Goal: Task Accomplishment & Management: Complete application form

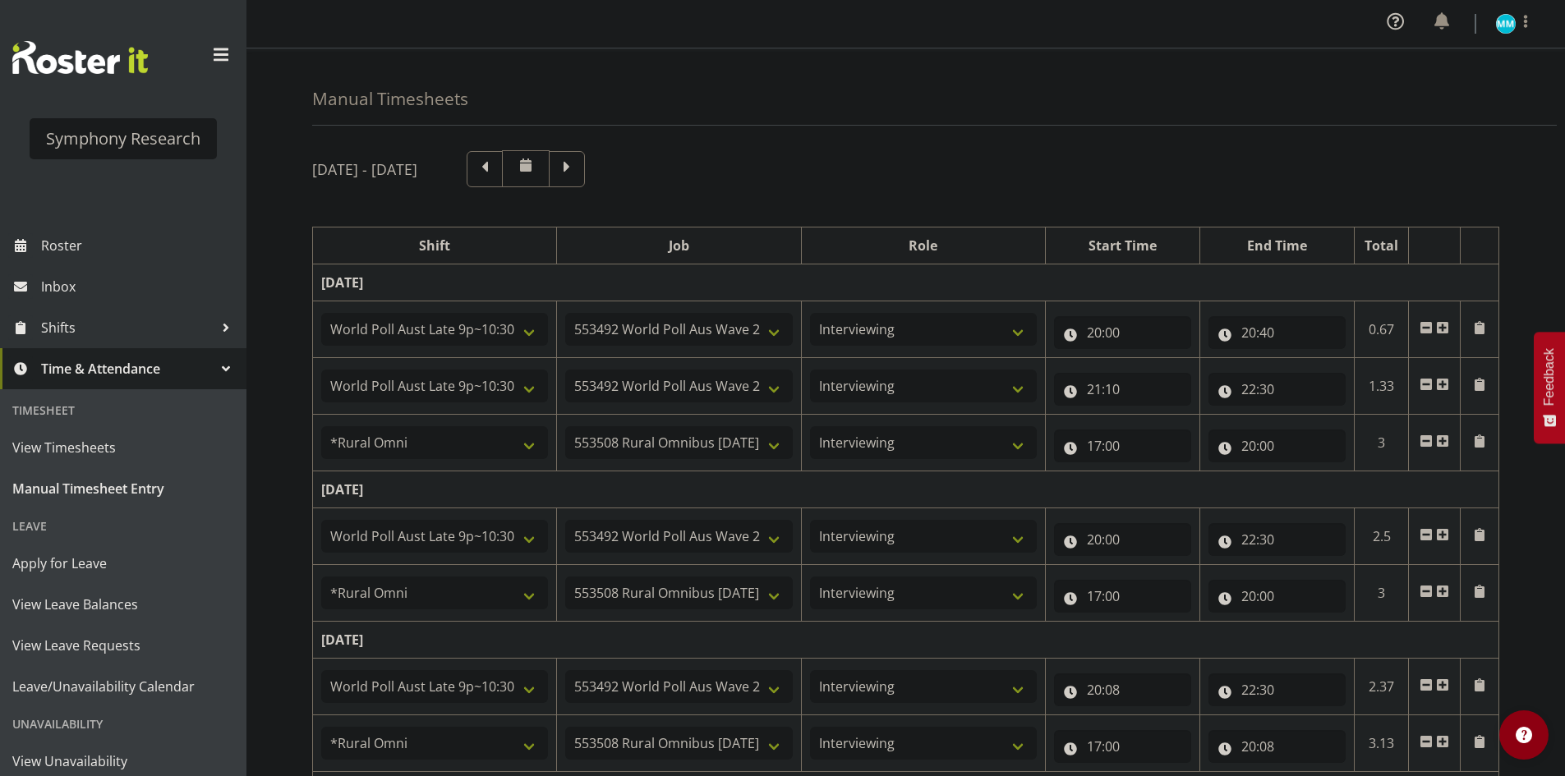
select select "57511"
select select "10499"
select select "47"
select select "57511"
select select "10499"
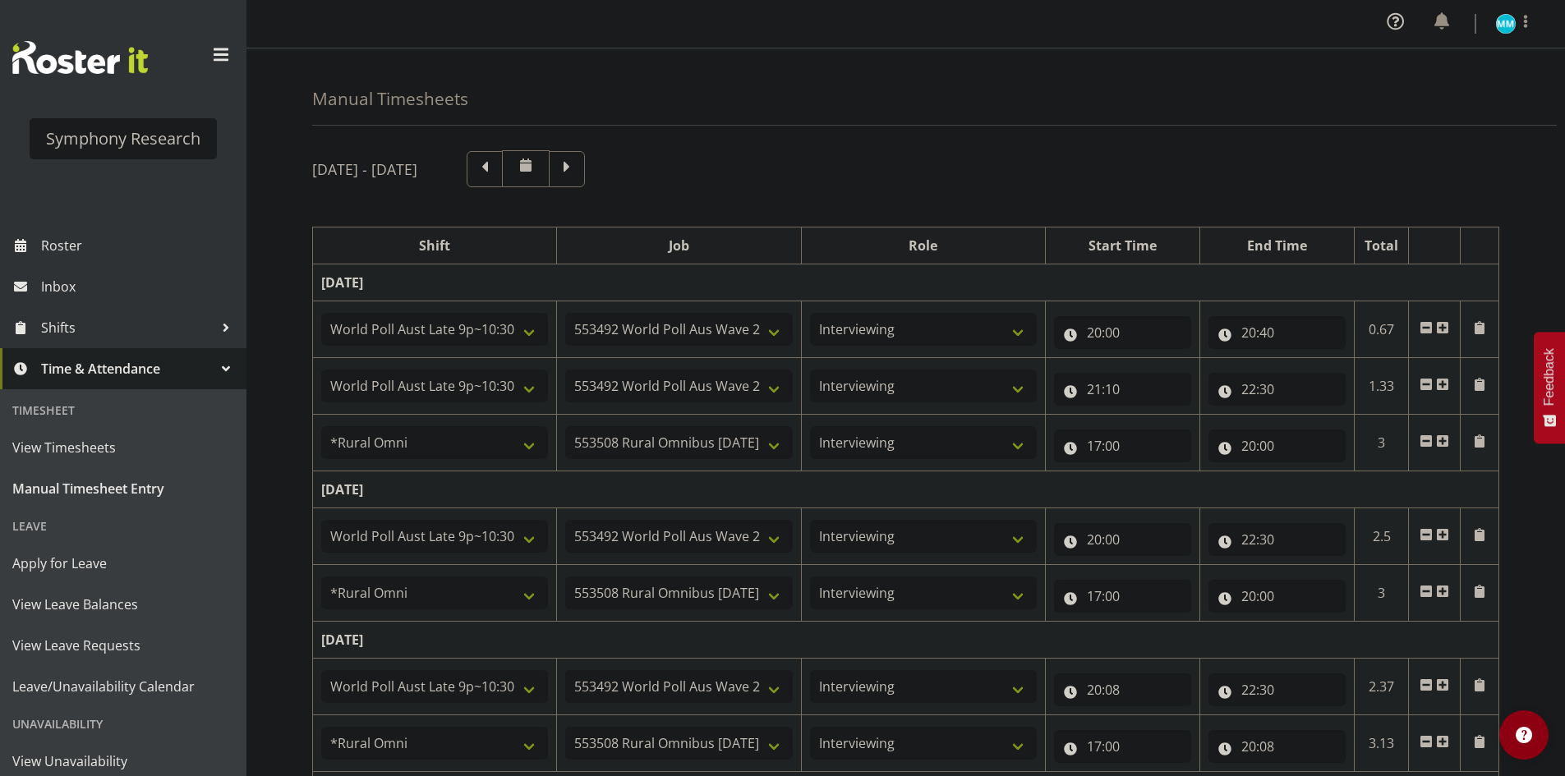
select select "47"
select select "57853"
select select "10536"
select select "47"
select select "57511"
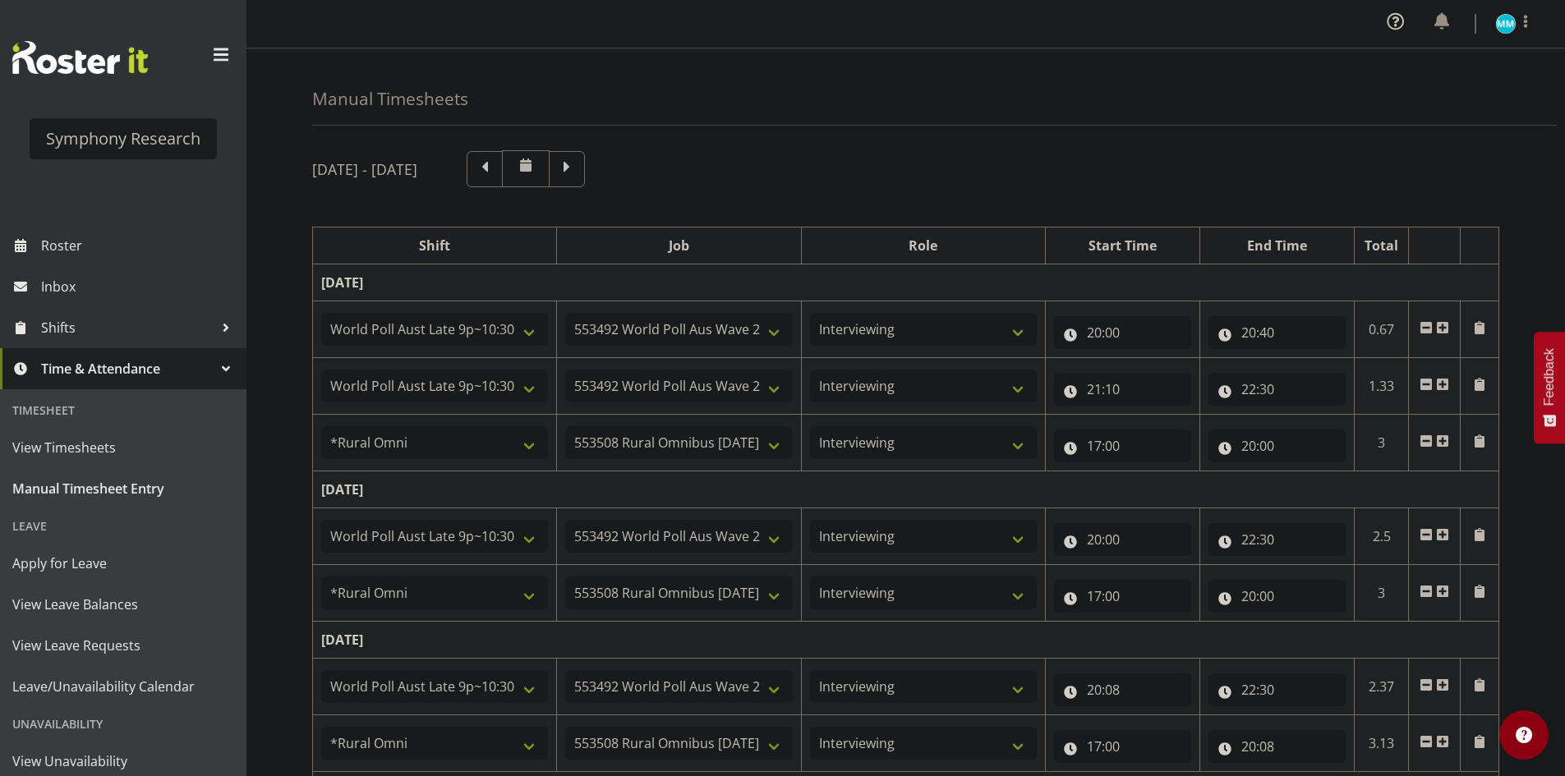
select select "10499"
select select "47"
select select "57853"
select select "10536"
select select "47"
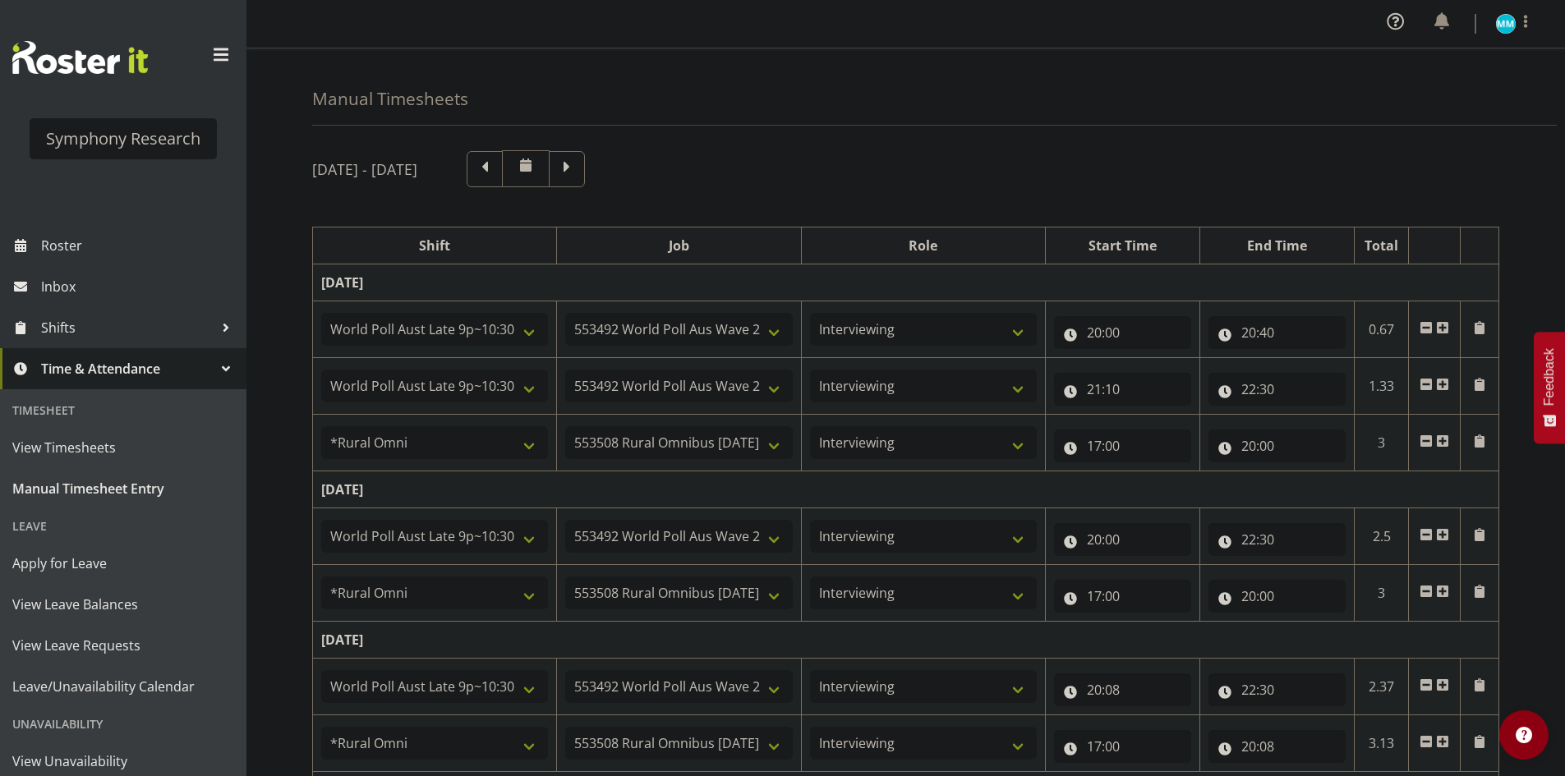
select select "57511"
select select "10499"
select select "47"
select select "57853"
select select "10536"
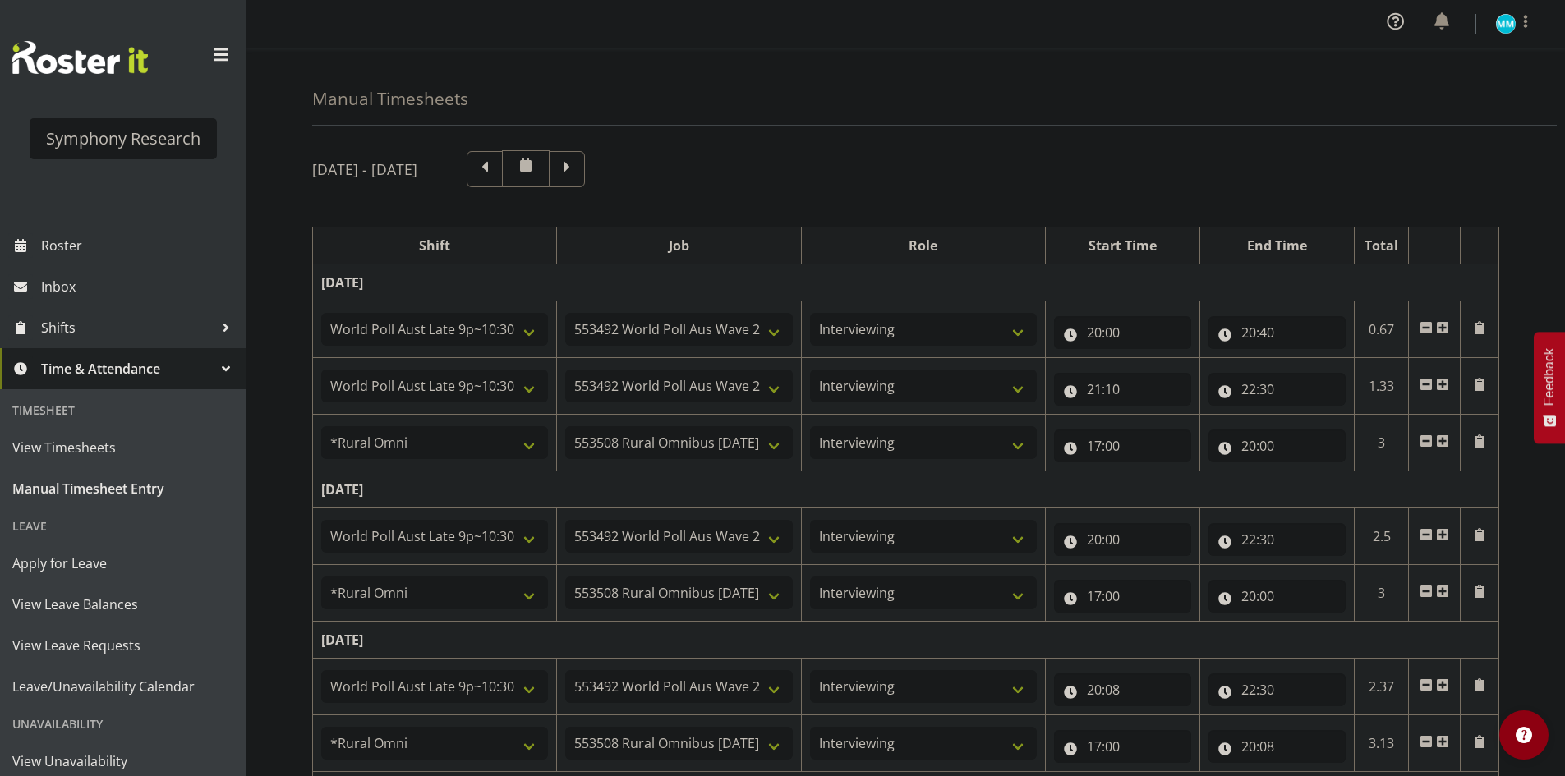
select select "47"
select select "41604"
select select "10527"
select select "47"
select select "57511"
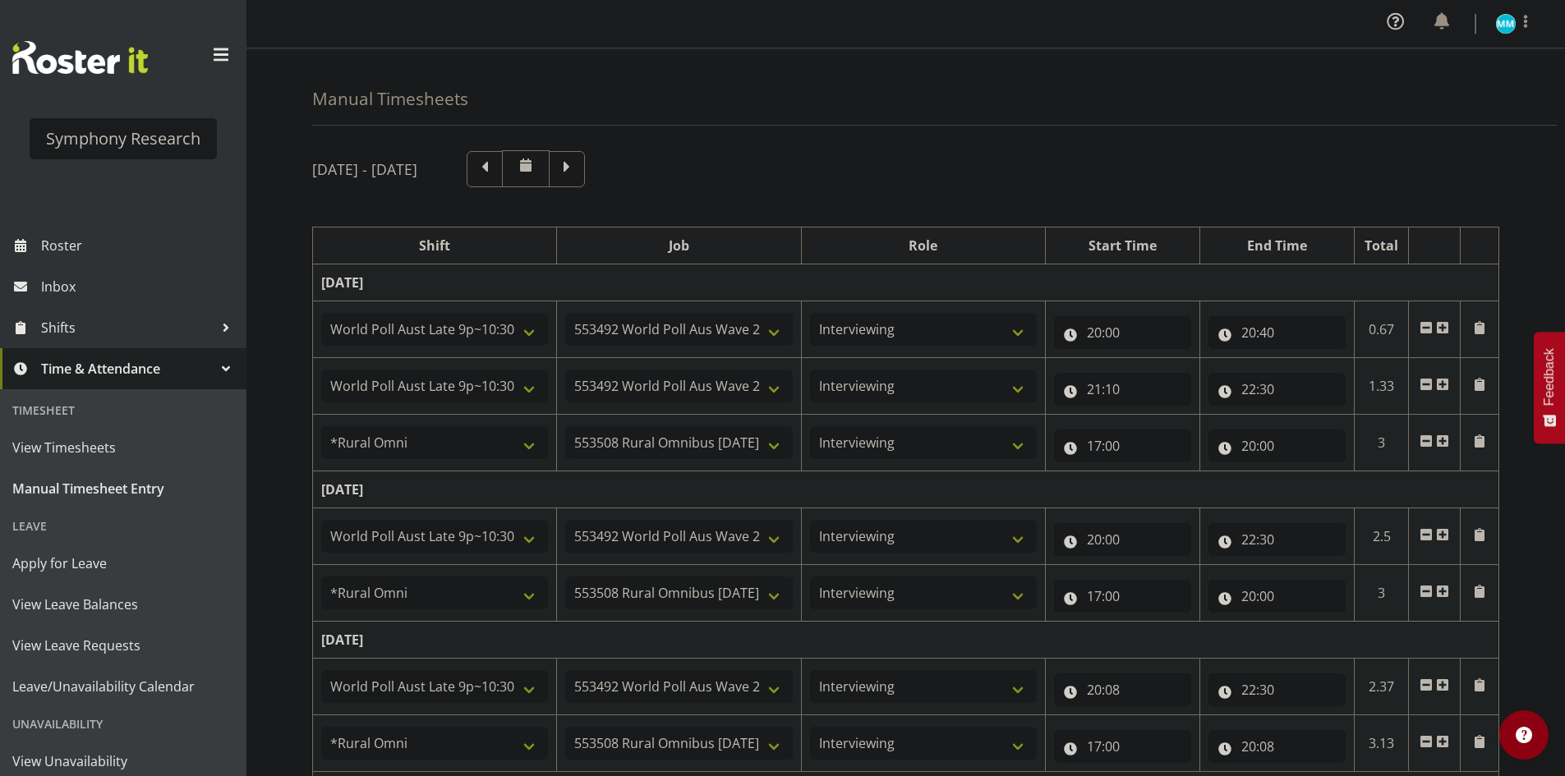
select select "10499"
select select "47"
select select "56692"
select select "10527"
select select "47"
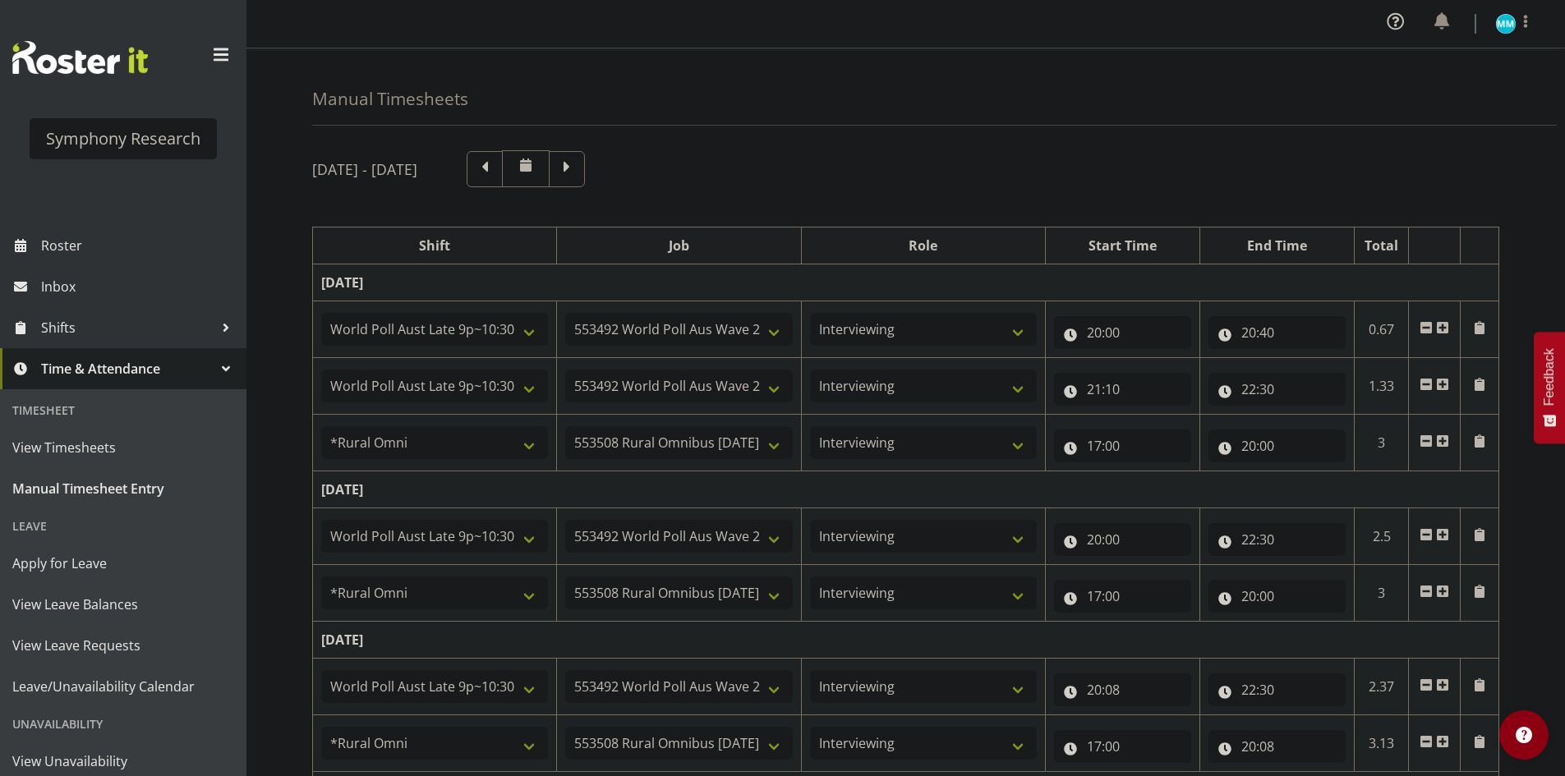
select select "57511"
select select "10499"
select select "47"
select select "41319"
select select "10527"
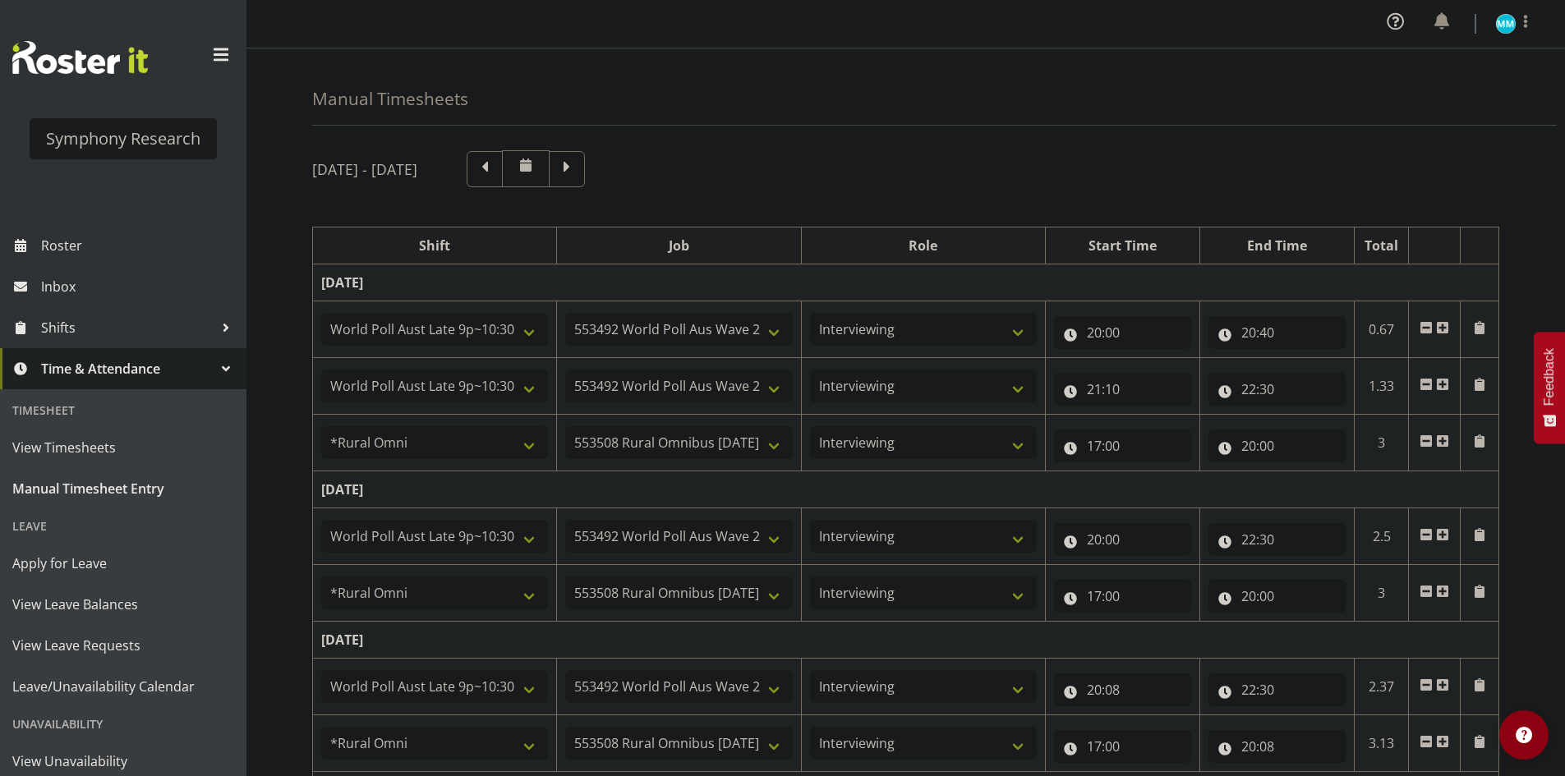
select select "47"
select select "11547"
select select "10499"
select select "47"
select select "11547"
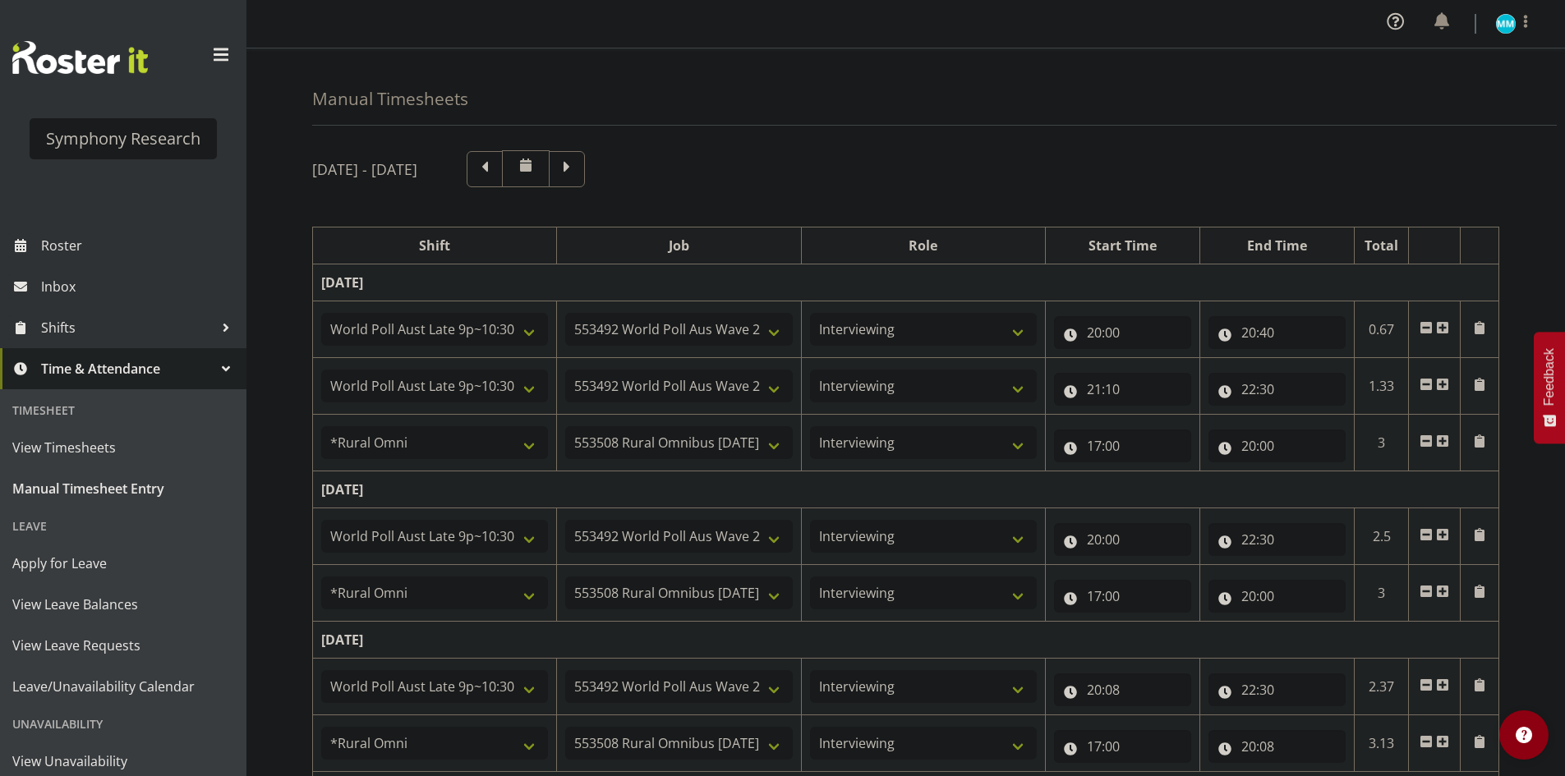
select select "10499"
select select "47"
select select "41319"
select select "10527"
select select "47"
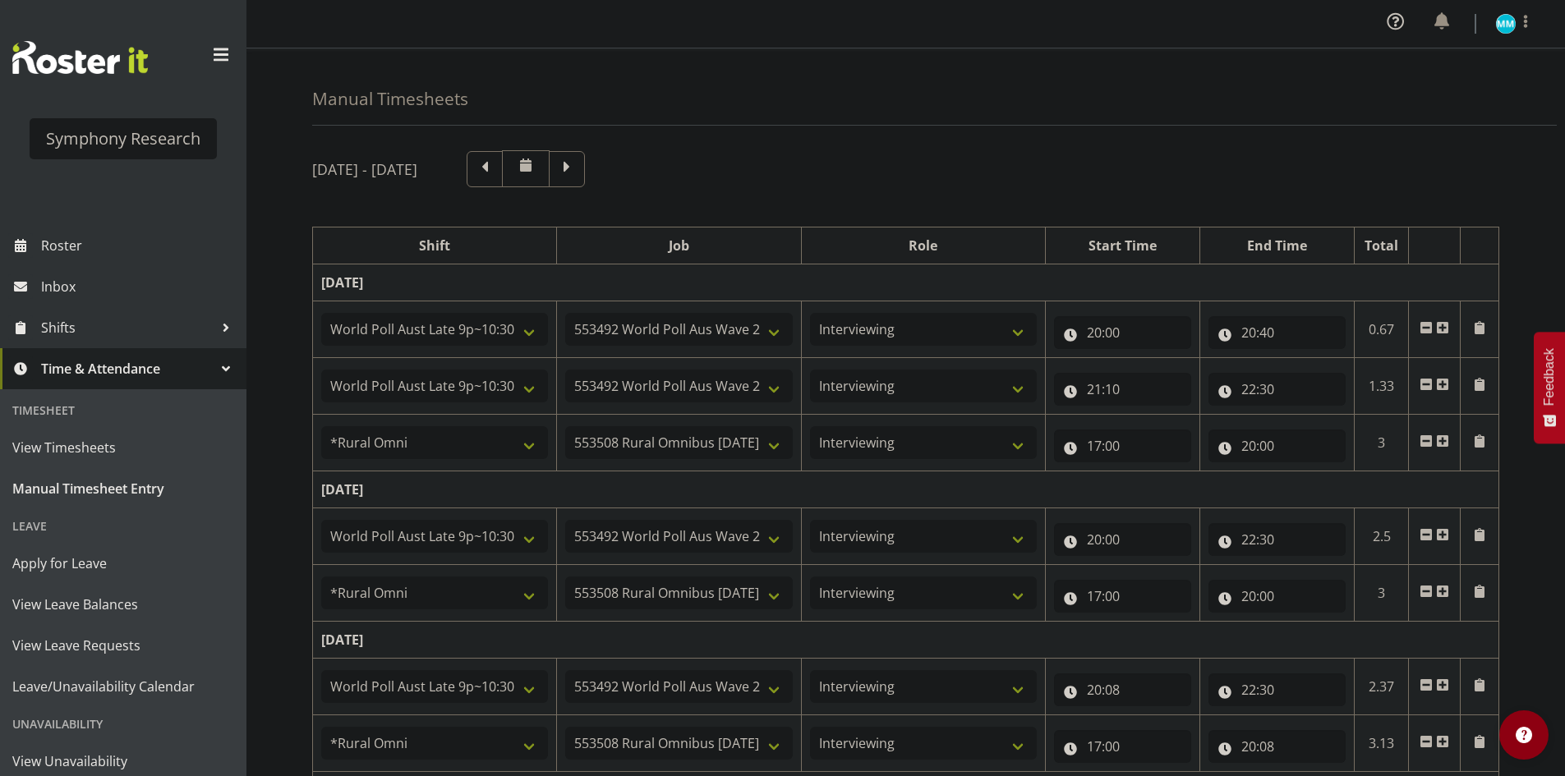
select select "11547"
select select "10499"
select select "47"
select select "11547"
select select "10499"
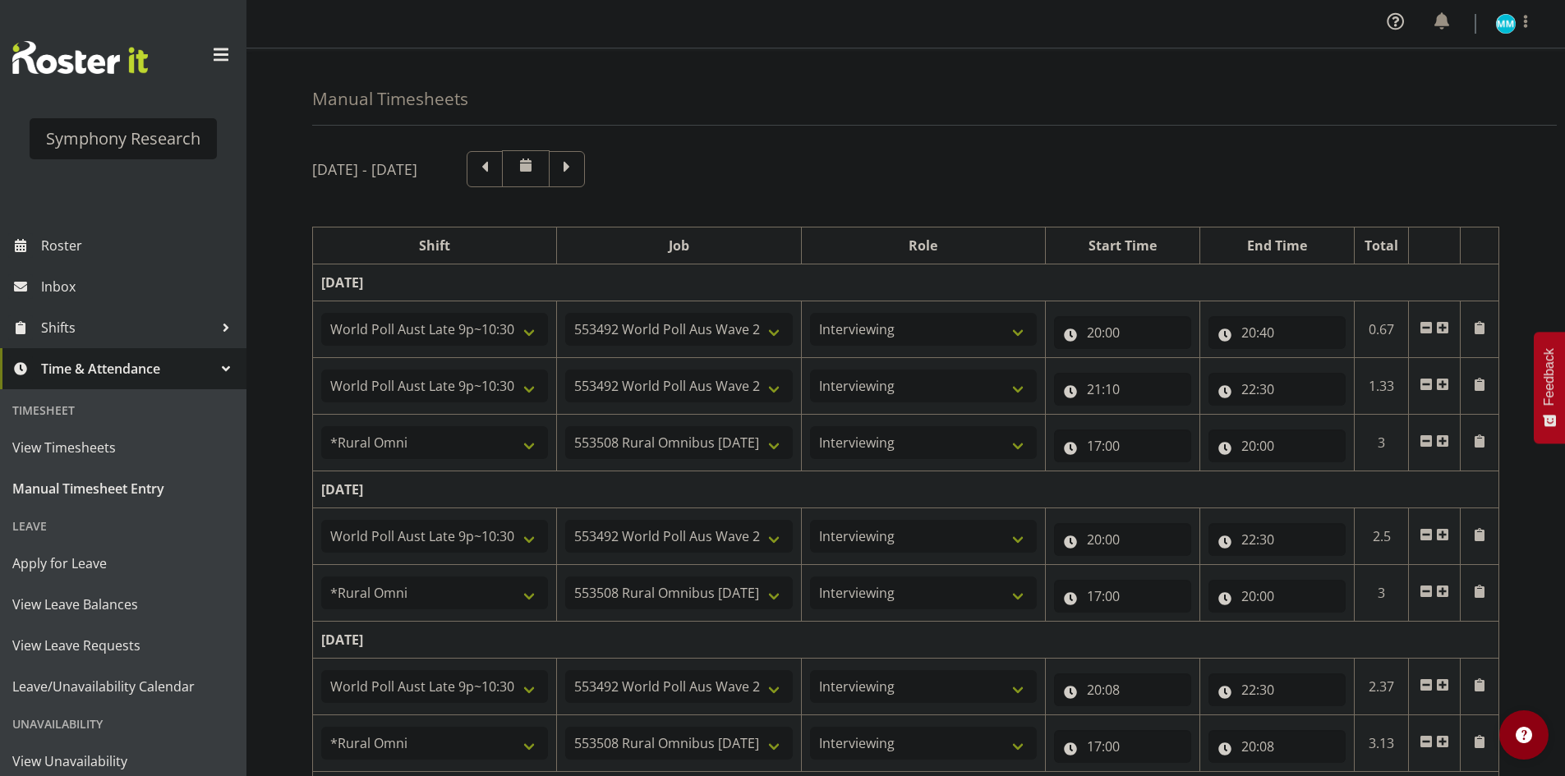
select select "47"
click at [585, 159] on span at bounding box center [567, 169] width 36 height 36
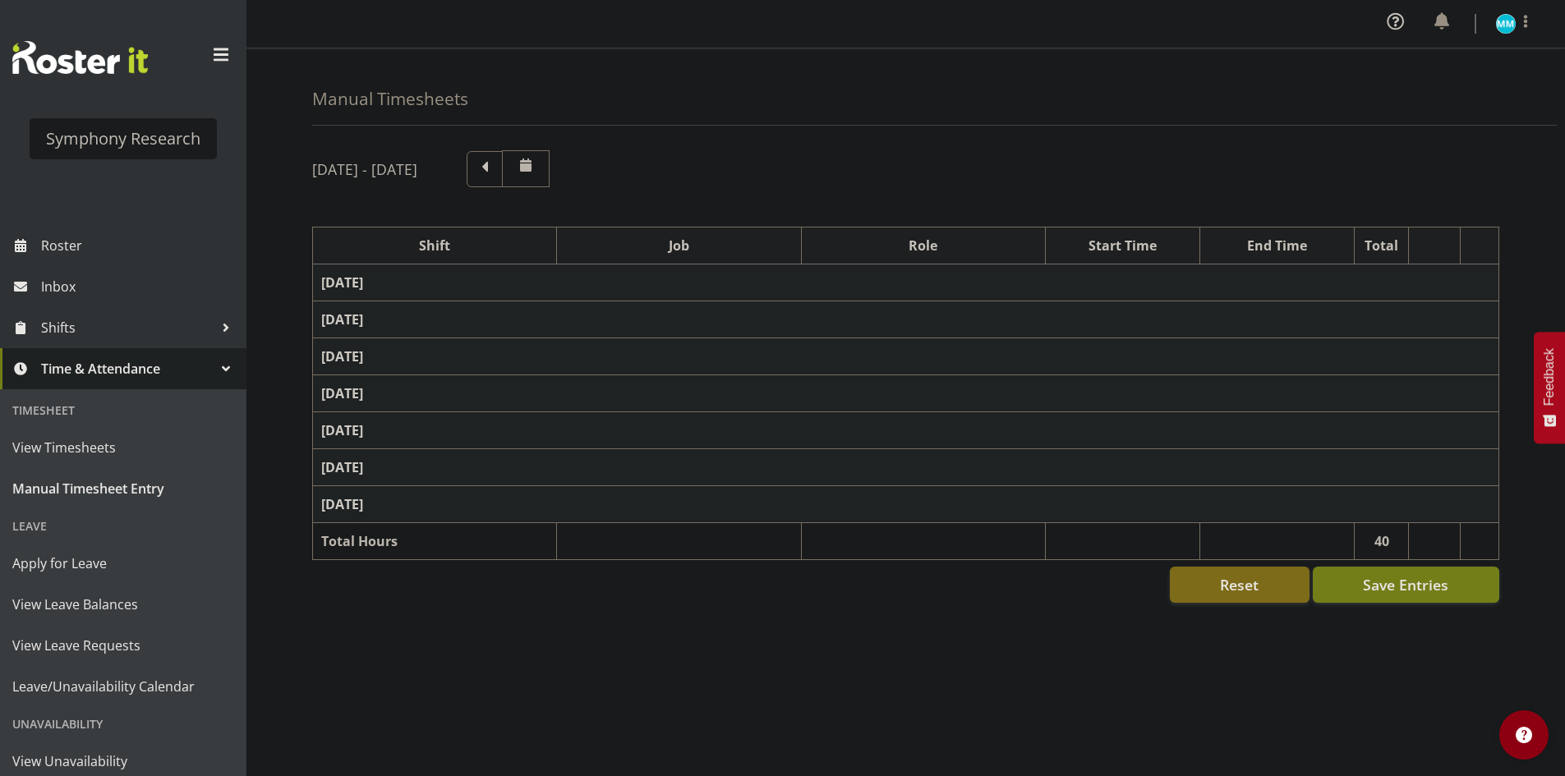
select select "41604"
select select "10527"
select select "47"
select select "56692"
select select "10499"
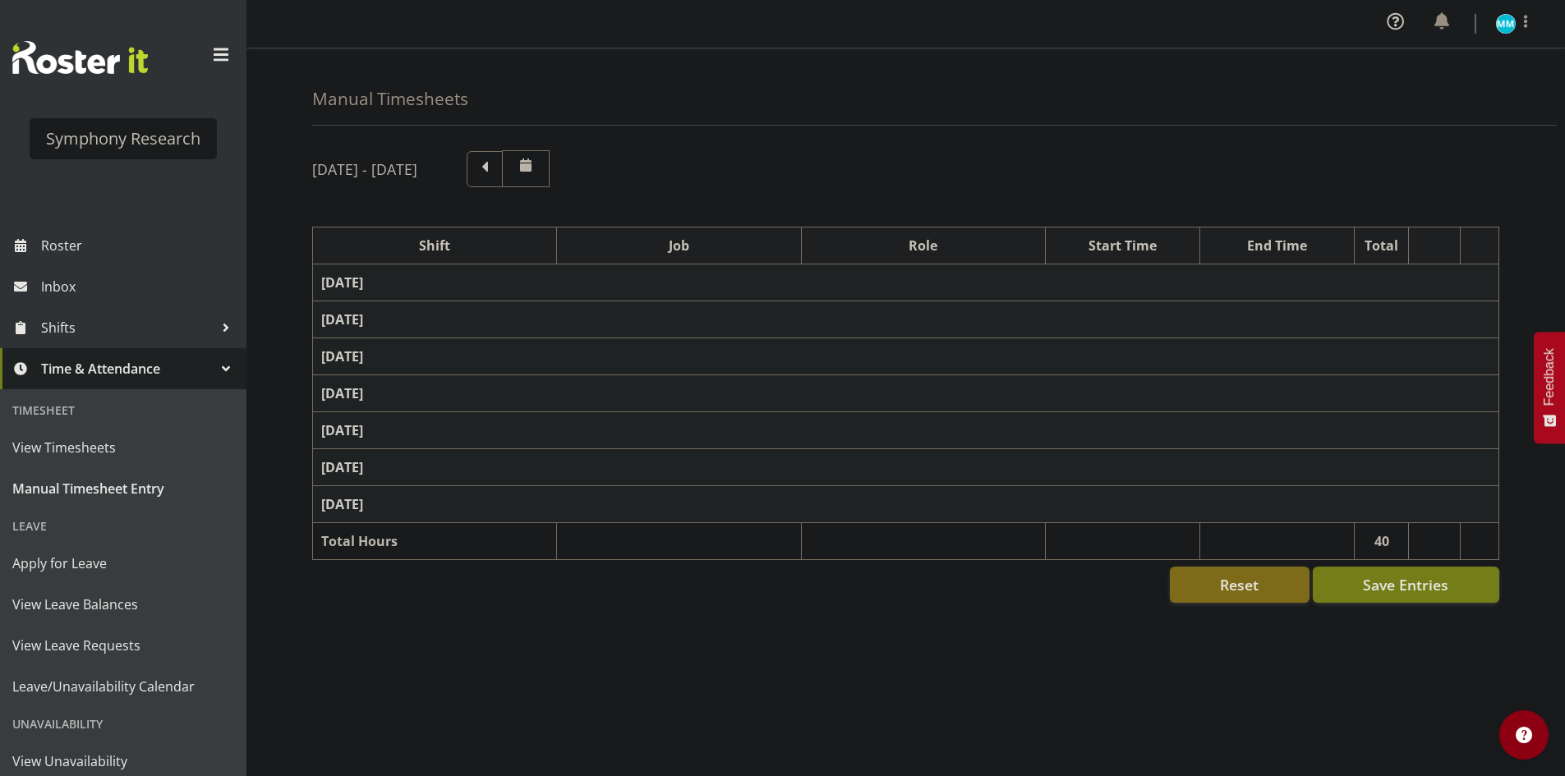
select select "47"
select select "56692"
select select "10499"
select select "47"
select select "57853"
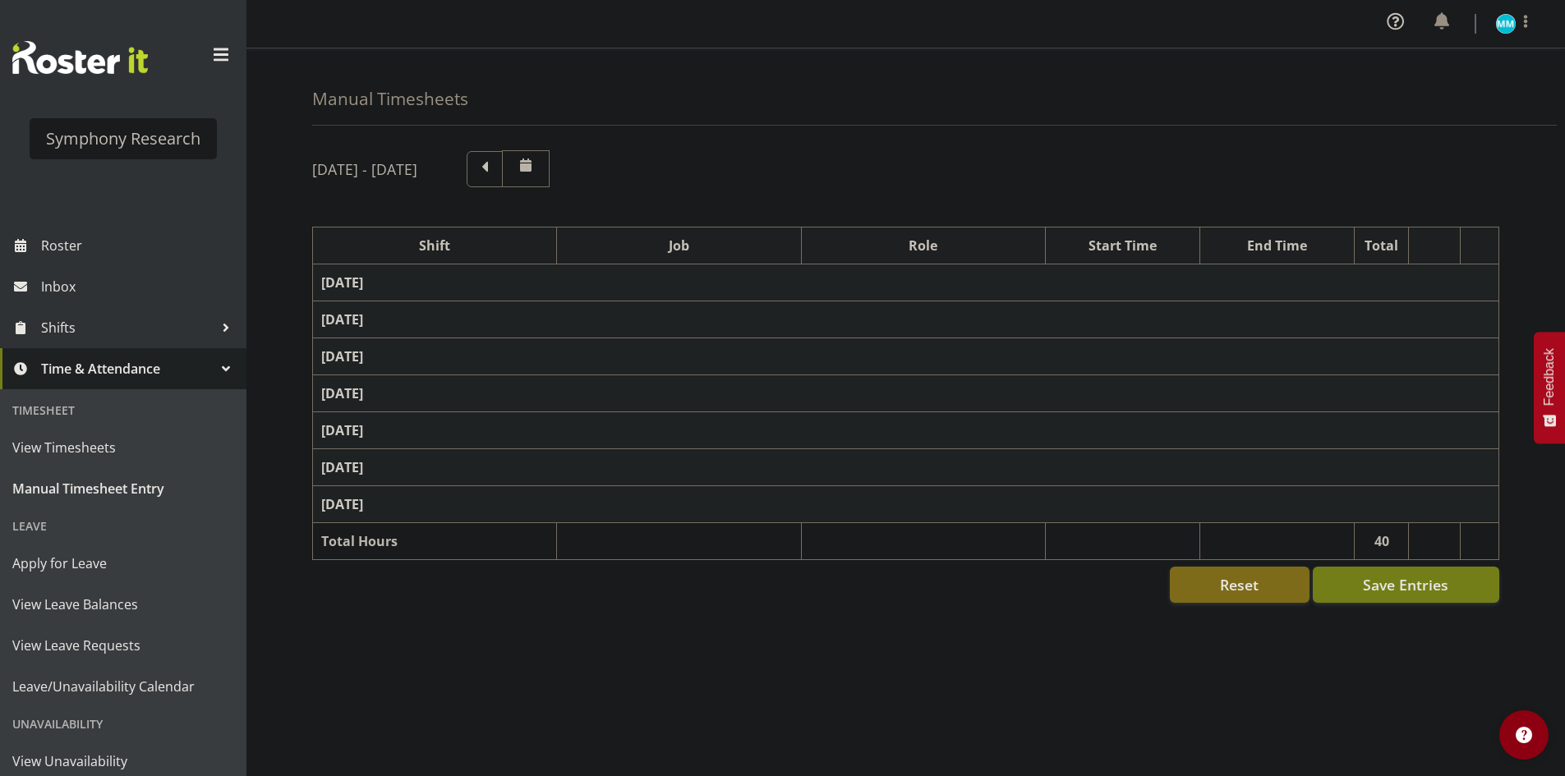
select select "10536"
select select "47"
select select "57511"
select select "10499"
select select "47"
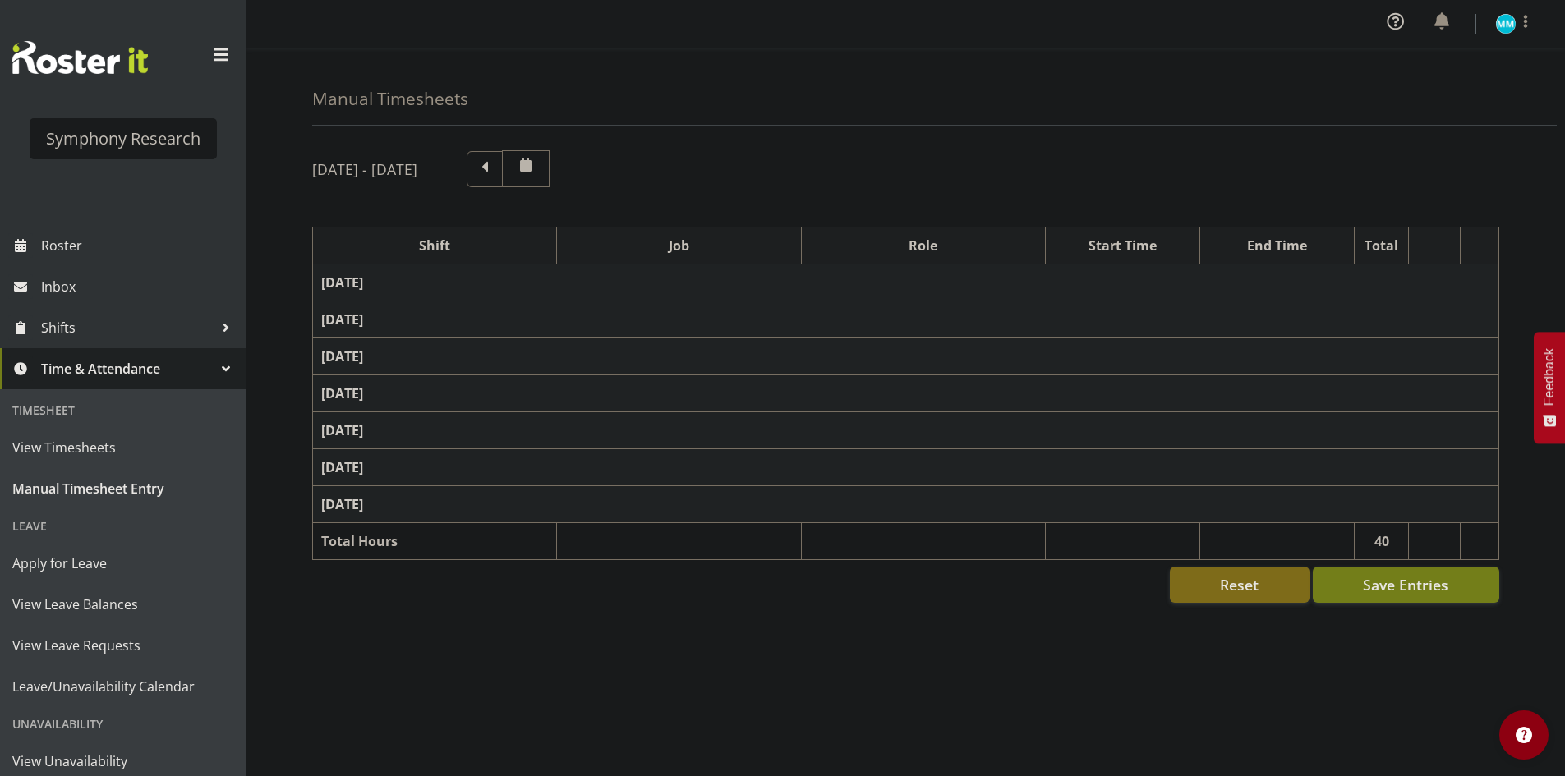
select select "41604"
select select "10527"
select select "47"
select select "56692"
select select "10499"
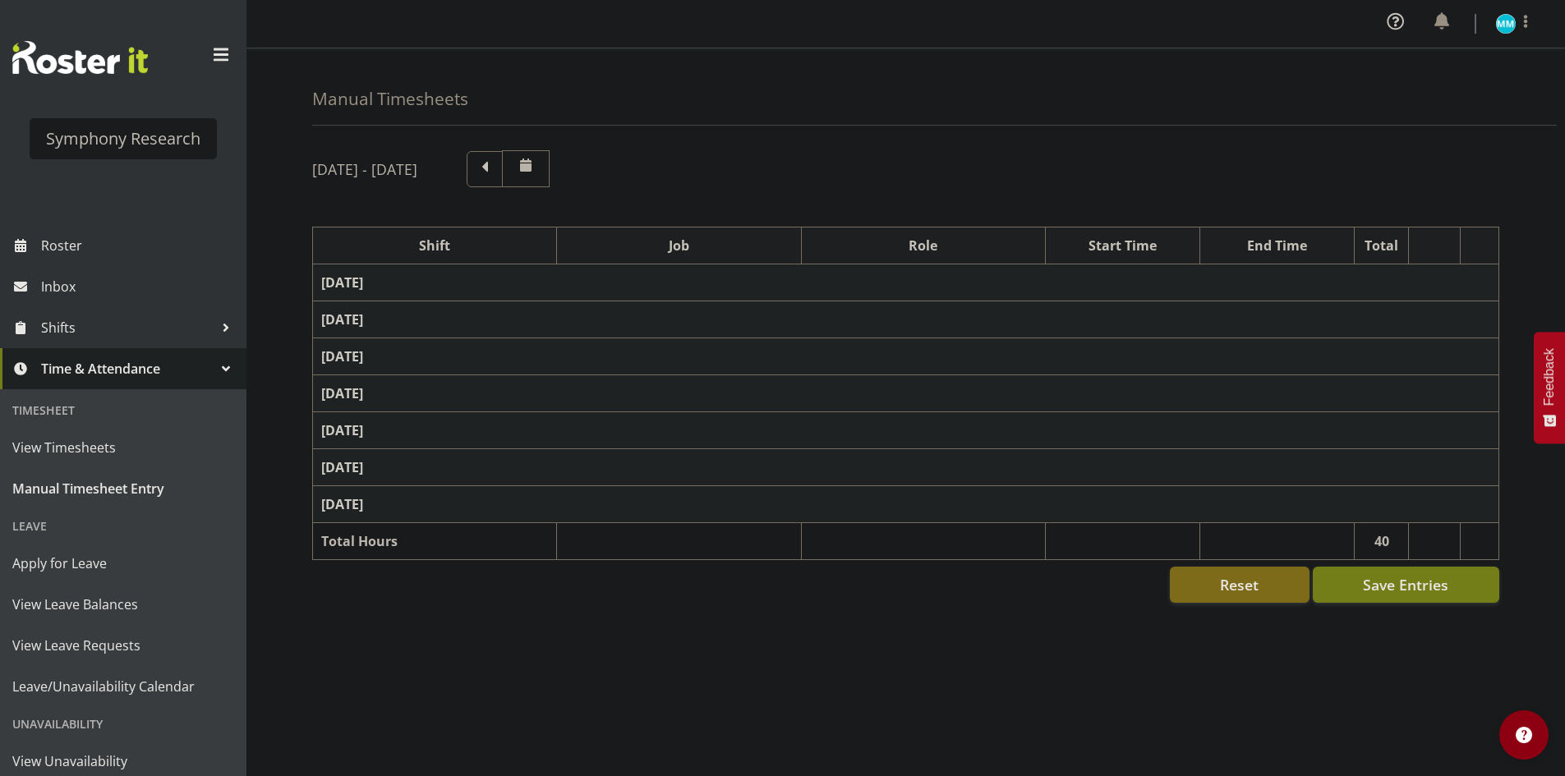
select select "47"
select select "56692"
select select "10499"
select select "47"
select select "41604"
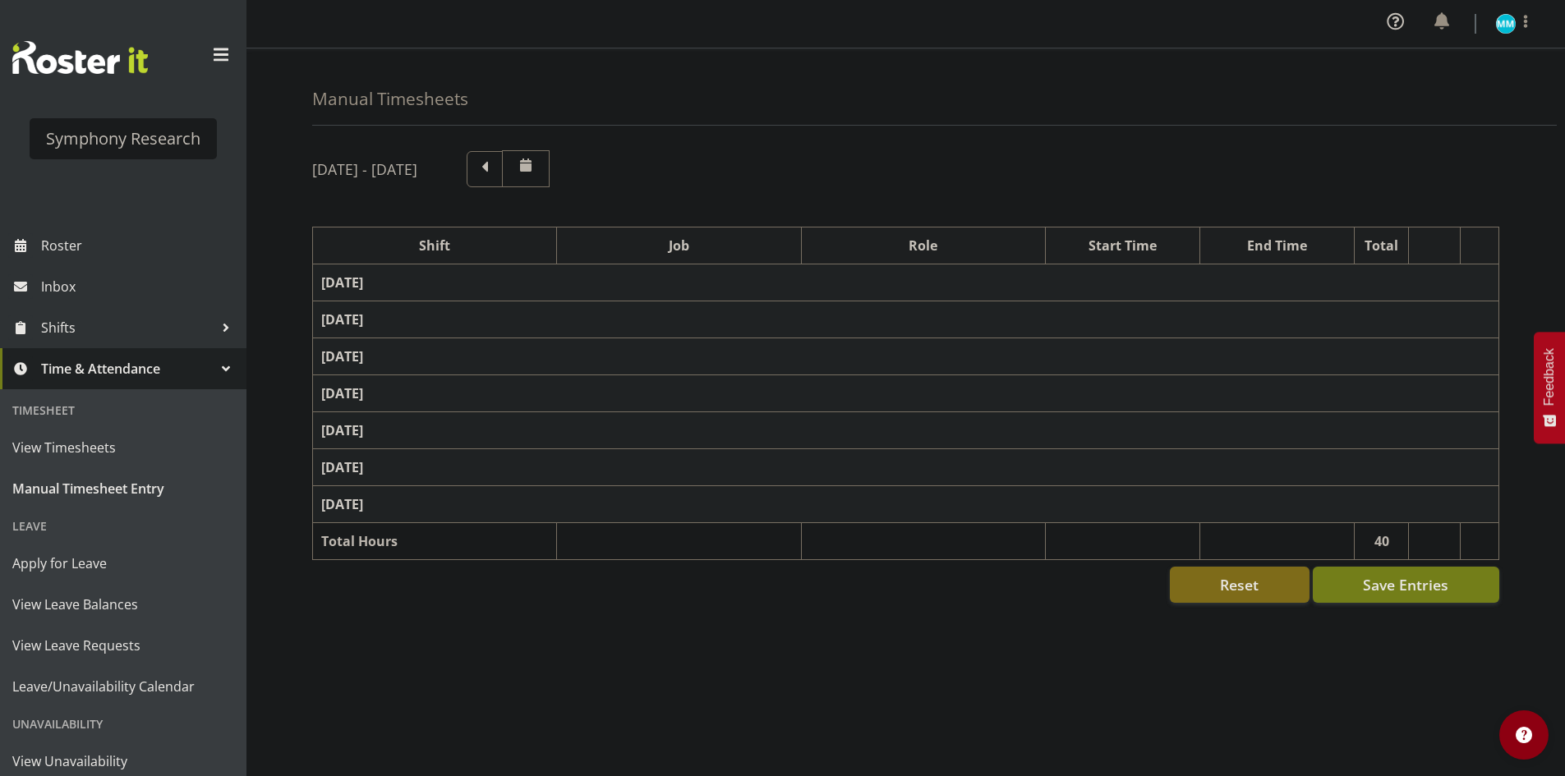
select select "10527"
select select "47"
select select "56692"
select select "10499"
select select "47"
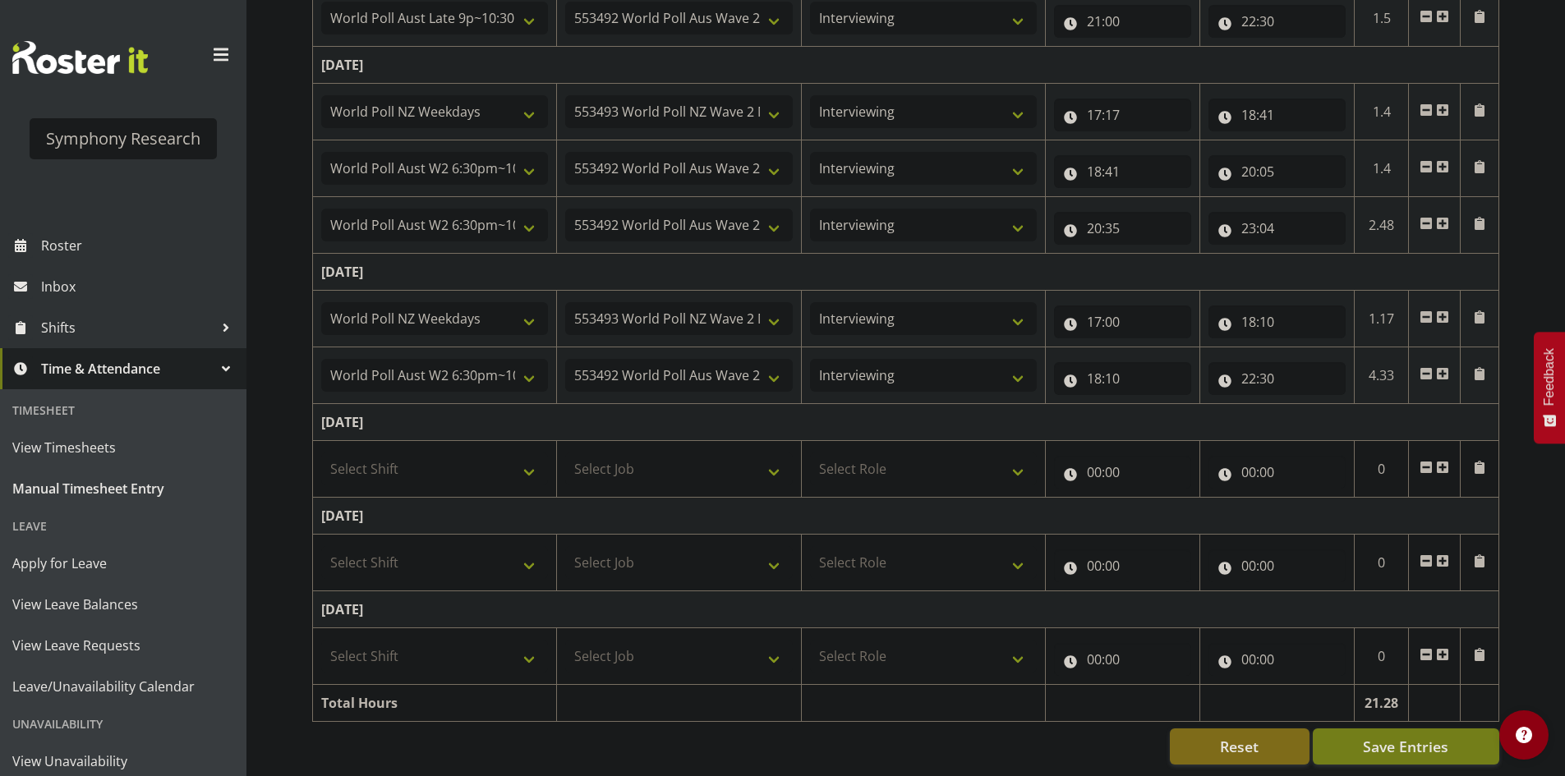
scroll to position [588, 0]
click at [457, 455] on select "Select Shift !!Weekend Residential (Roster IT Shift Label) *Business 9/10am ~ 4…" at bounding box center [434, 468] width 227 height 33
select select "41604"
click at [321, 452] on select "Select Shift !!Weekend Residential (Roster IT Shift Label) *Business 9/10am ~ 4…" at bounding box center [434, 468] width 227 height 33
click at [568, 452] on select "Select Job 550060 IF Admin 553492 World Poll Aus Wave 2 Main 2025 553493 World …" at bounding box center [678, 468] width 227 height 33
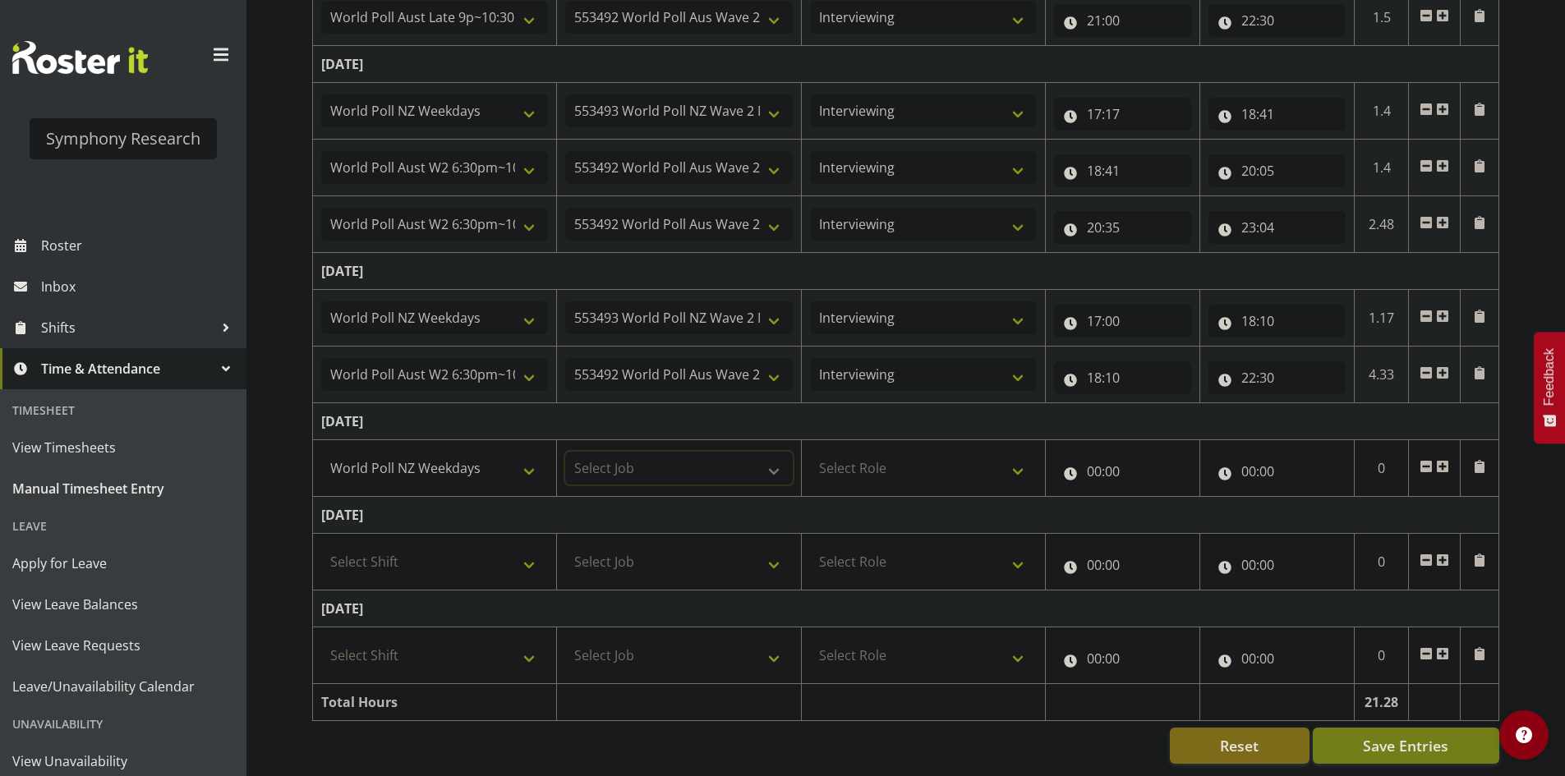
select select "10527"
click at [565, 452] on select "Select Job 550060 IF Admin 553492 World Poll Aus Wave 2 Main 2025 553493 World …" at bounding box center [678, 468] width 227 height 33
click at [839, 452] on select "Select Role Briefing Interviewing" at bounding box center [923, 468] width 227 height 33
select select "47"
click at [810, 452] on select "Select Role Briefing Interviewing" at bounding box center [923, 468] width 227 height 33
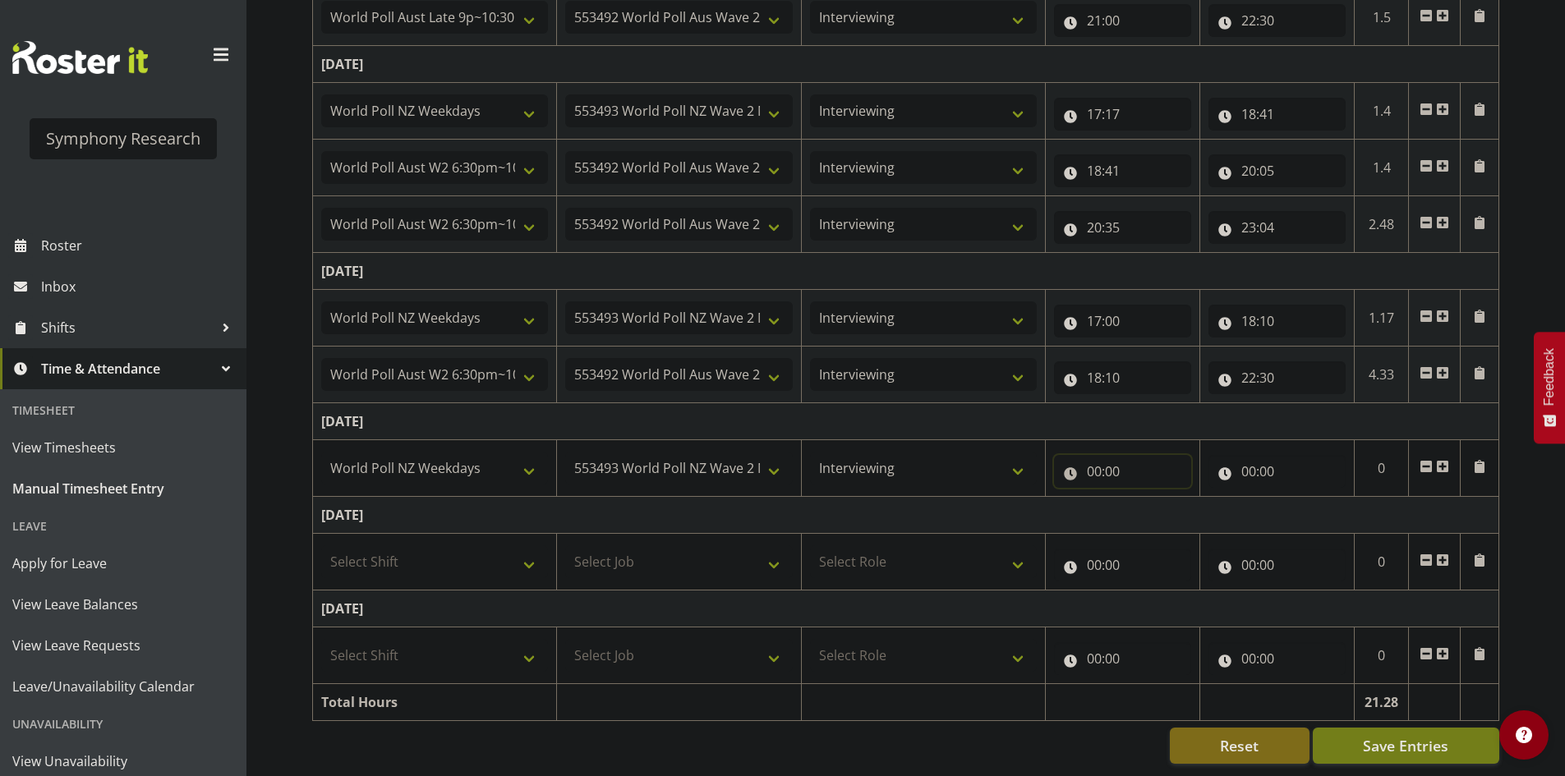
click at [1098, 464] on input "00:00" at bounding box center [1122, 471] width 137 height 33
click at [1175, 501] on select "00 01 02 03 04 05 06 07 08 09 10 11 12 13 14 15 16 17 18 19 20 21 22 23" at bounding box center [1165, 514] width 37 height 33
select select "17"
click at [1147, 498] on select "00 01 02 03 04 05 06 07 08 09 10 11 12 13 14 15 16 17 18 19 20 21 22 23" at bounding box center [1165, 514] width 37 height 33
type input "17:00"
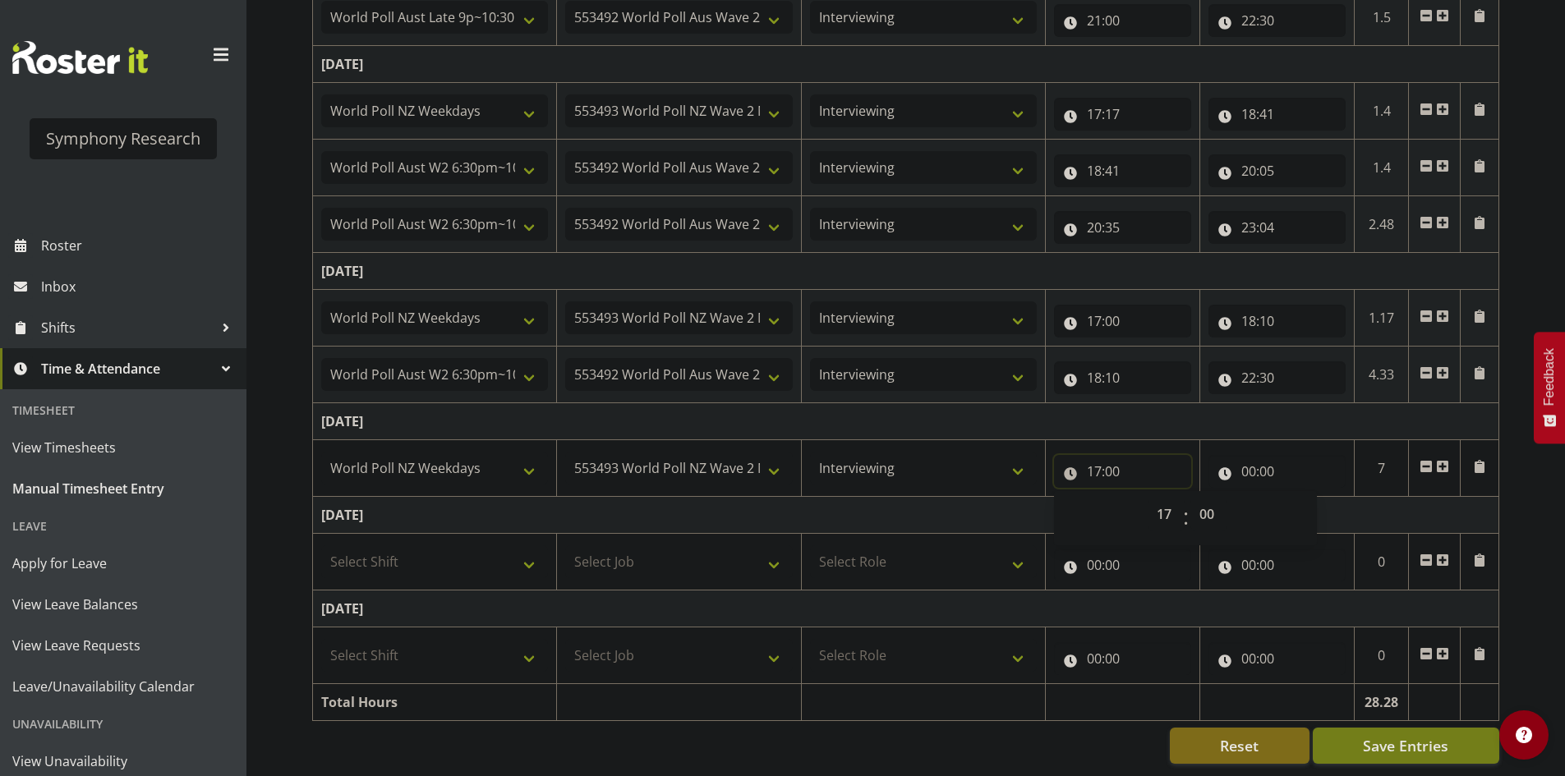
click at [1136, 455] on input "17:00" at bounding box center [1122, 471] width 137 height 33
click at [1129, 462] on input "17:00" at bounding box center [1122, 471] width 137 height 33
click at [1227, 499] on div "00 01 02 03 04 05 06 07 08 09 10 11 12 13 14 15 16 17 18 19 20 21 22 23 : 00 01…" at bounding box center [1185, 518] width 263 height 41
click at [1211, 501] on select "00 01 02 03 04 05 06 07 08 09 10 11 12 13 14 15 16 17 18 19 20 21 22 23 24 25 2…" at bounding box center [1208, 514] width 37 height 33
select select "12"
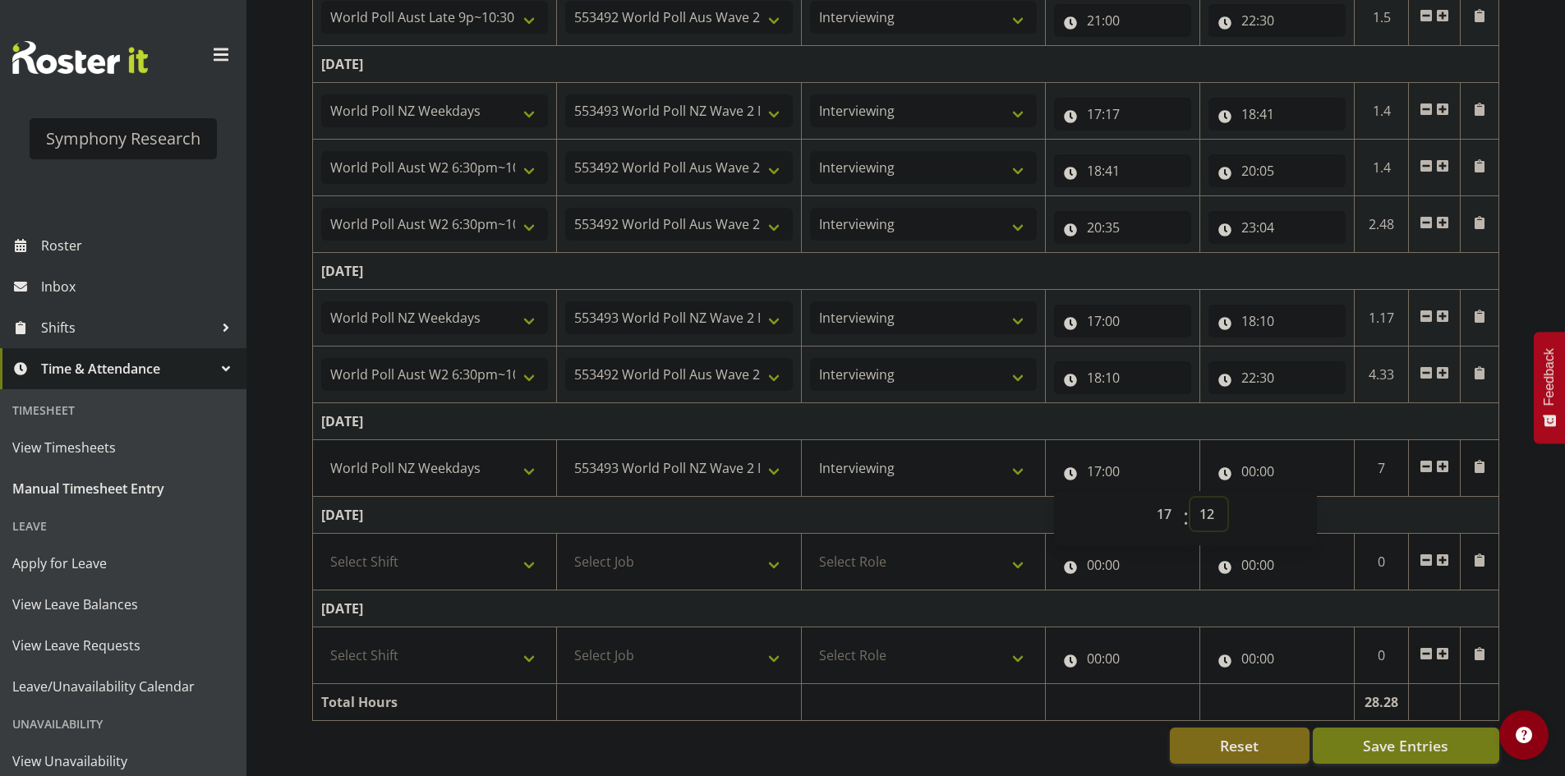
click at [1190, 498] on select "00 01 02 03 04 05 06 07 08 09 10 11 12 13 14 15 16 17 18 19 20 21 22 23 24 25 2…" at bounding box center [1208, 514] width 37 height 33
type input "17:12"
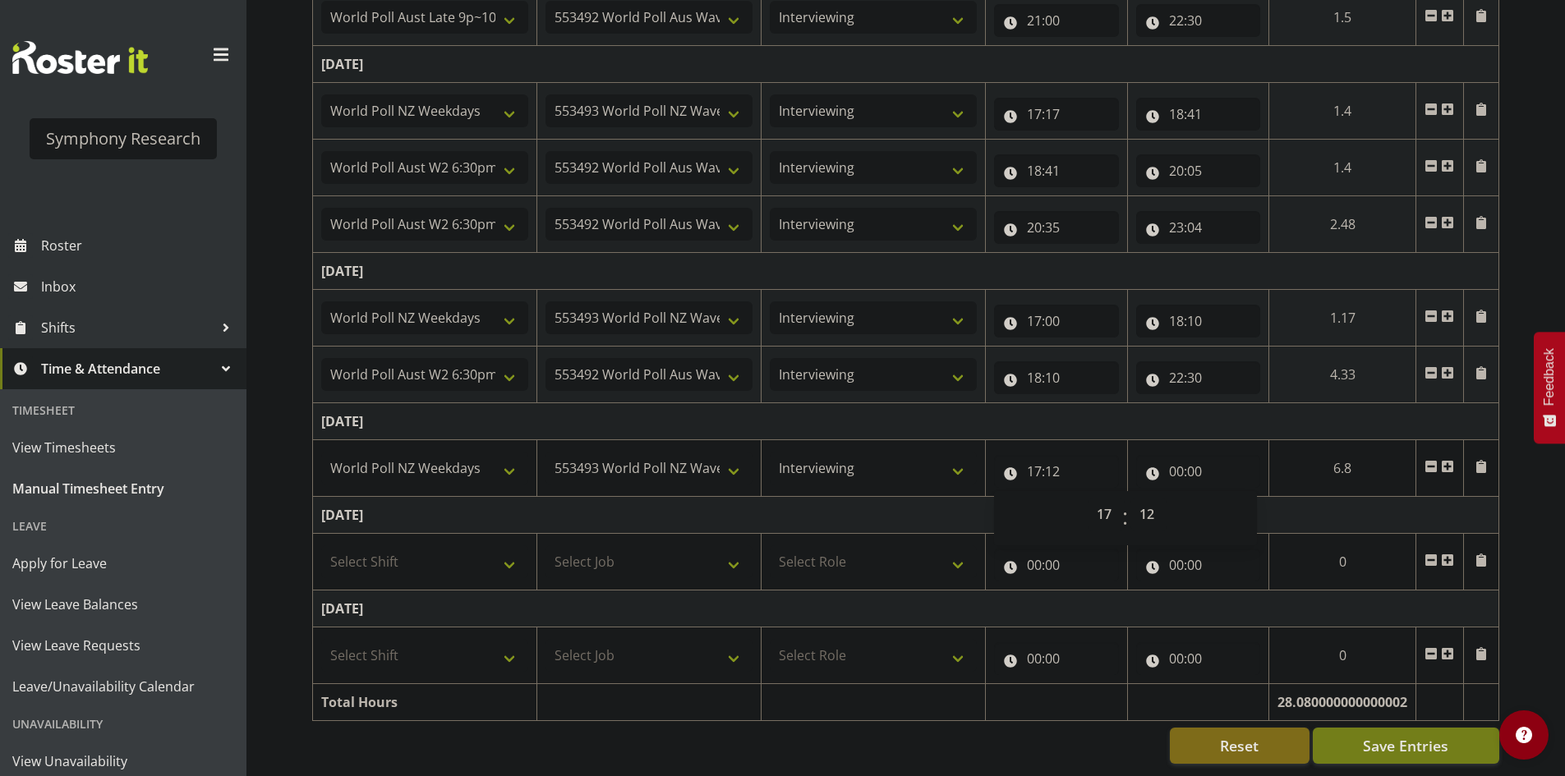
click at [1182, 403] on td "[DATE]" at bounding box center [906, 421] width 1186 height 37
click at [1177, 472] on input "00:00" at bounding box center [1198, 471] width 125 height 33
click at [1258, 505] on select "00 01 02 03 04 05 06 07 08 09 10 11 12 13 14 15 16 17 18 19 20 21 22 23" at bounding box center [1248, 514] width 37 height 33
select select "18"
click at [1230, 498] on select "00 01 02 03 04 05 06 07 08 09 10 11 12 13 14 15 16 17 18 19 20 21 22 23" at bounding box center [1248, 514] width 37 height 33
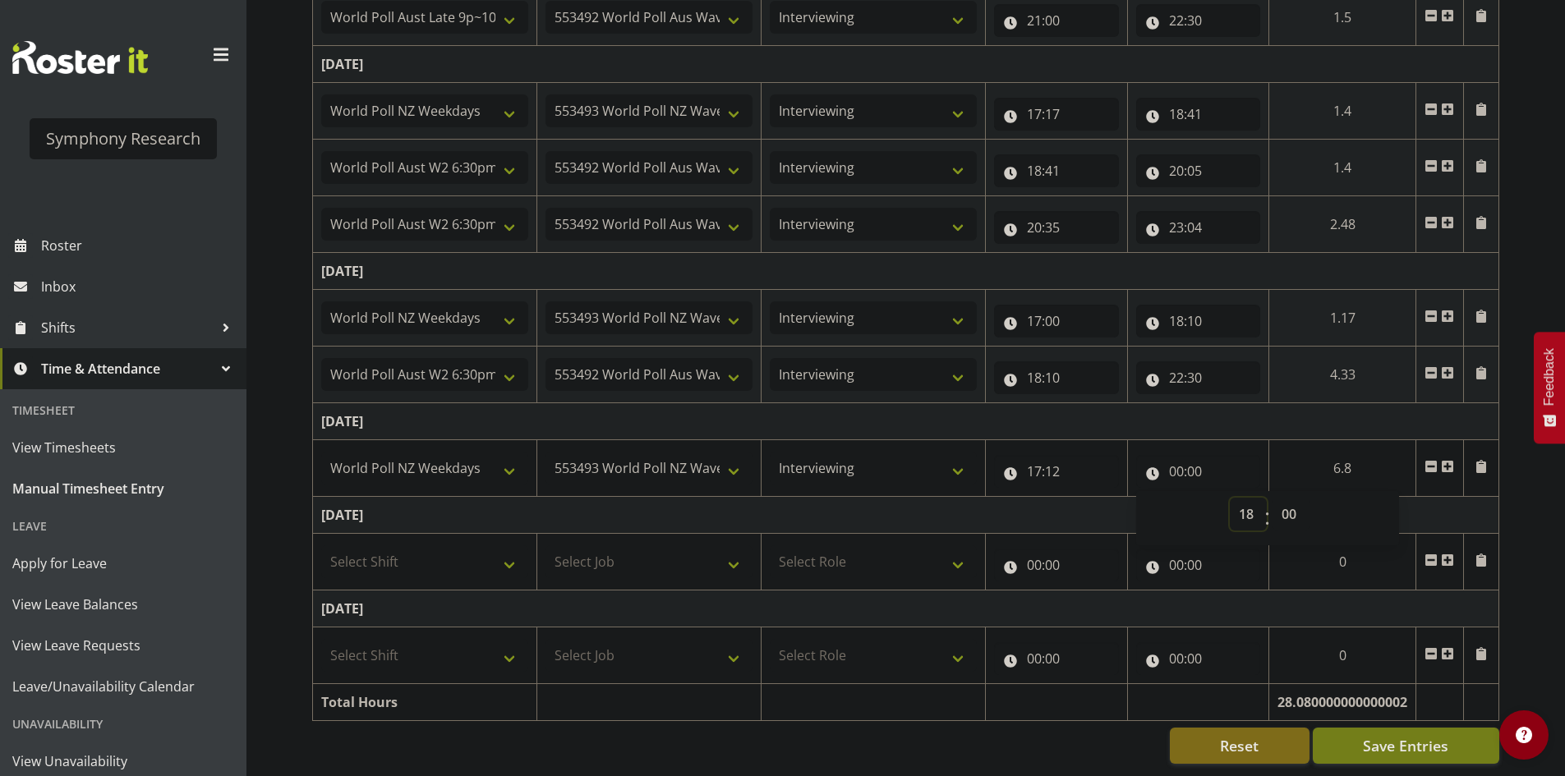
type input "18:00"
click at [1286, 498] on select "00 01 02 03 04 05 06 07 08 09 10 11 12 13 14 15 16 17 18 19 20 21 22 23 24 25 2…" at bounding box center [1290, 514] width 37 height 33
select select "34"
click at [1272, 498] on select "00 01 02 03 04 05 06 07 08 09 10 11 12 13 14 15 16 17 18 19 20 21 22 23 24 25 2…" at bounding box center [1290, 514] width 37 height 33
type input "18:34"
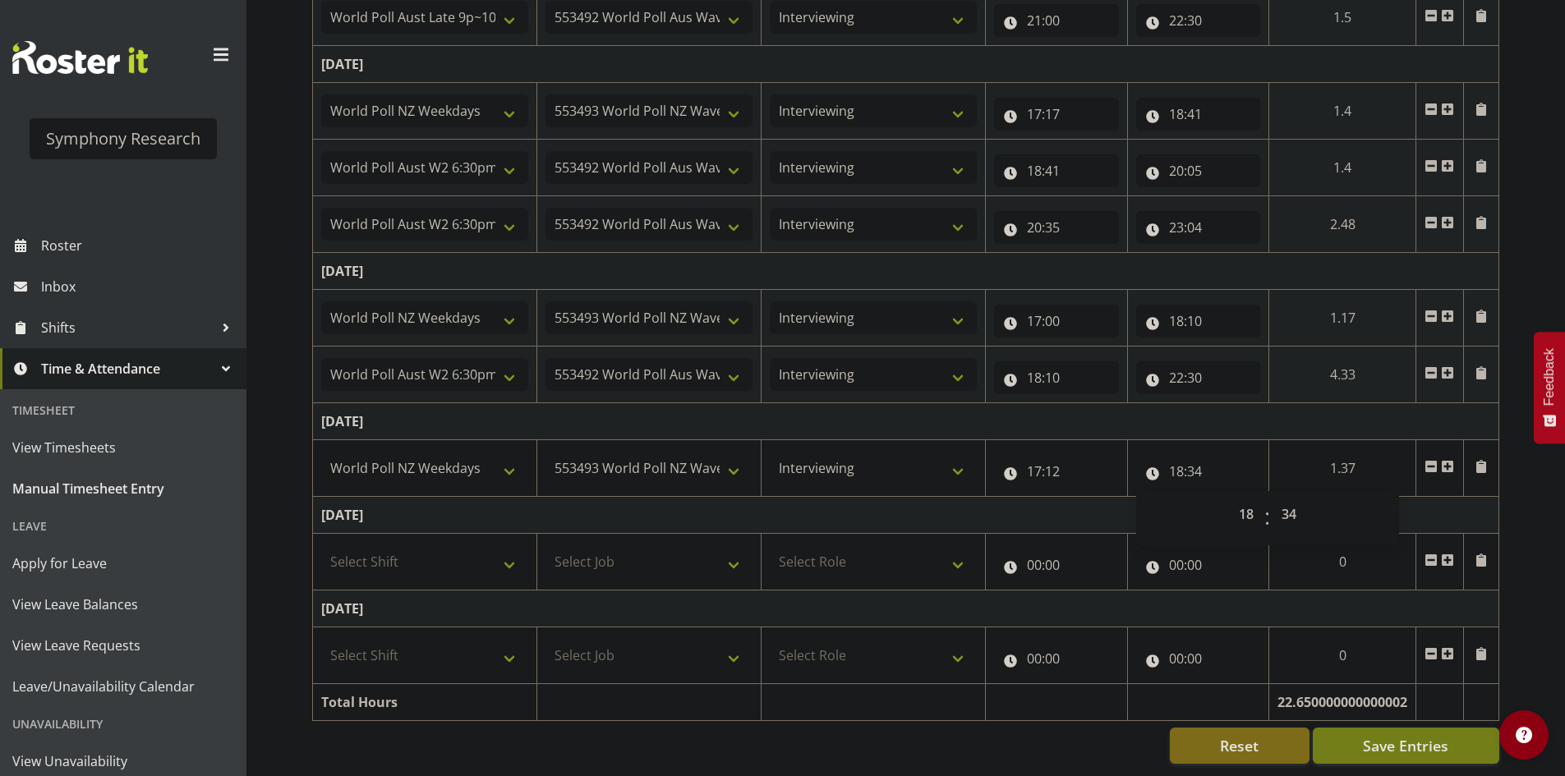
click at [1449, 460] on span at bounding box center [1447, 466] width 13 height 13
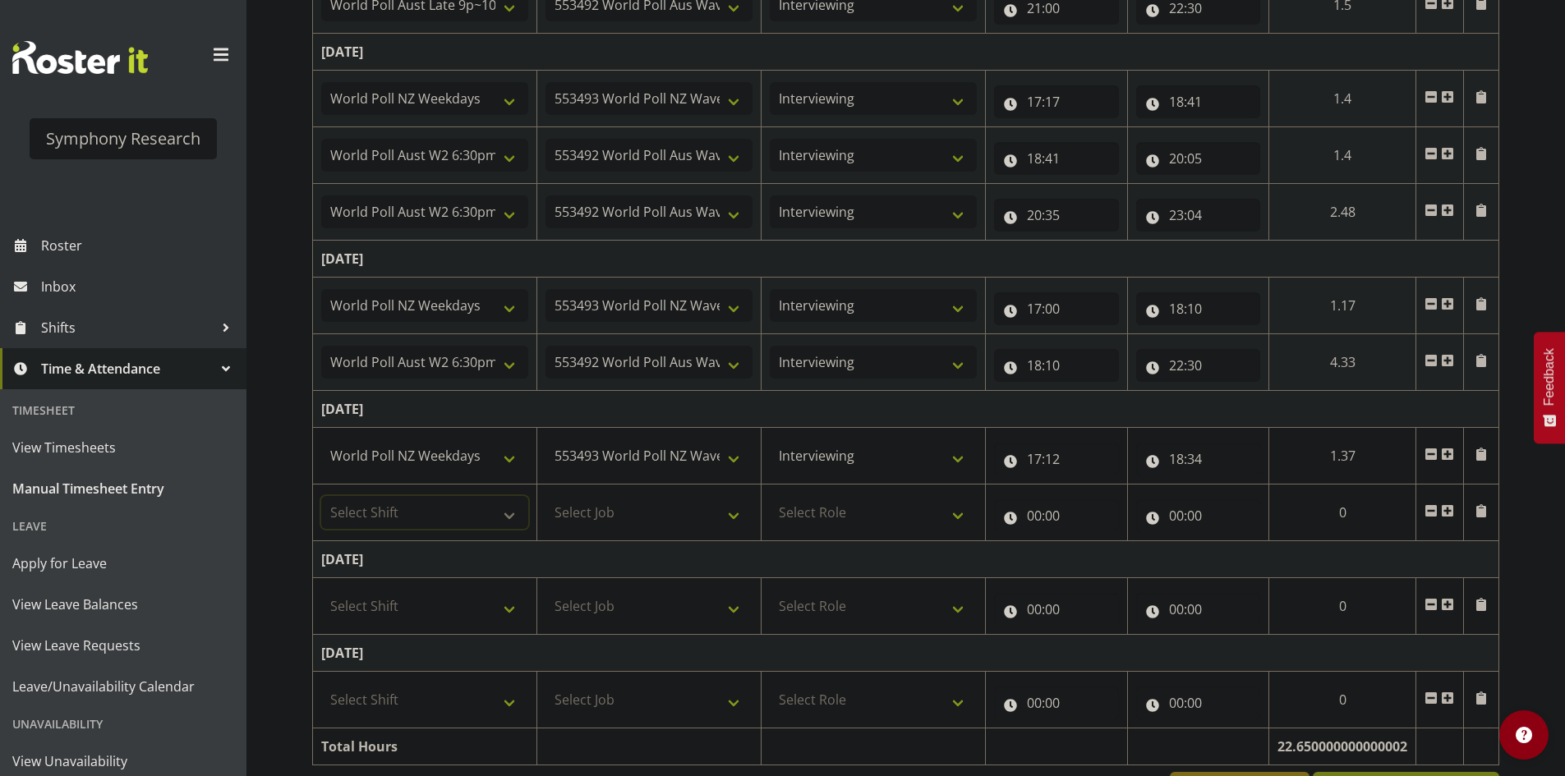
click at [453, 518] on select "Select Shift !!Weekend Residential (Roster IT Shift Label) *Business 9/10am ~ 4…" at bounding box center [424, 512] width 207 height 33
select select "56692"
click at [321, 496] on select "Select Shift !!Weekend Residential (Roster IT Shift Label) *Business 9/10am ~ 4…" at bounding box center [424, 512] width 207 height 33
click at [581, 509] on select "Select Job 550060 IF Admin 553492 World Poll Aus Wave 2 Main 2025 553493 World …" at bounding box center [648, 512] width 207 height 33
select select "10527"
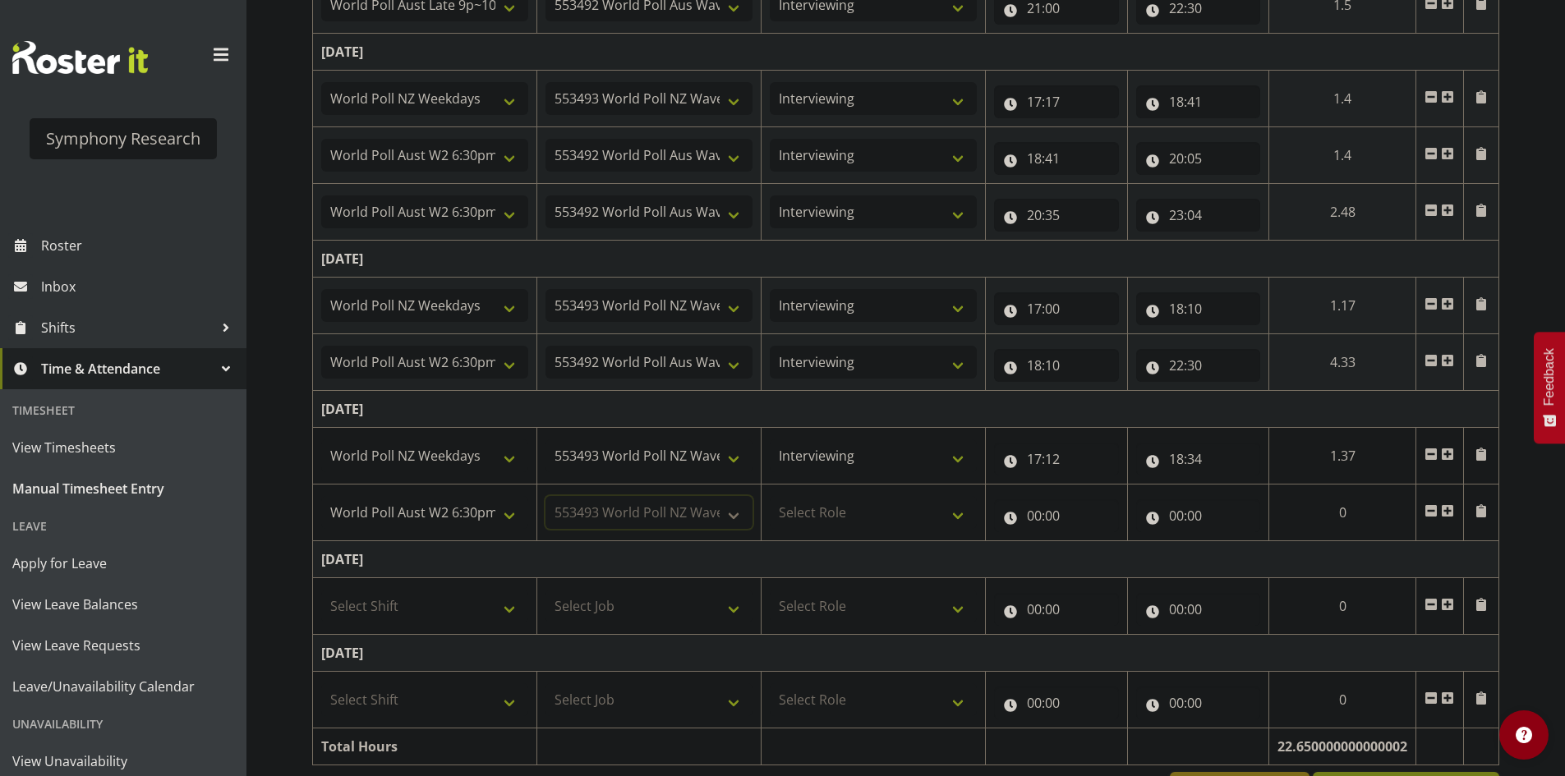
click at [545, 496] on select "Select Job 550060 IF Admin 553492 World Poll Aus Wave 2 Main 2025 553493 World …" at bounding box center [648, 512] width 207 height 33
click at [849, 493] on td "Select Role Briefing Interviewing" at bounding box center [873, 513] width 224 height 57
click at [872, 511] on select "Select Role Briefing Interviewing" at bounding box center [873, 512] width 207 height 33
select select "47"
click at [770, 496] on select "Select Role Briefing Interviewing" at bounding box center [873, 512] width 207 height 33
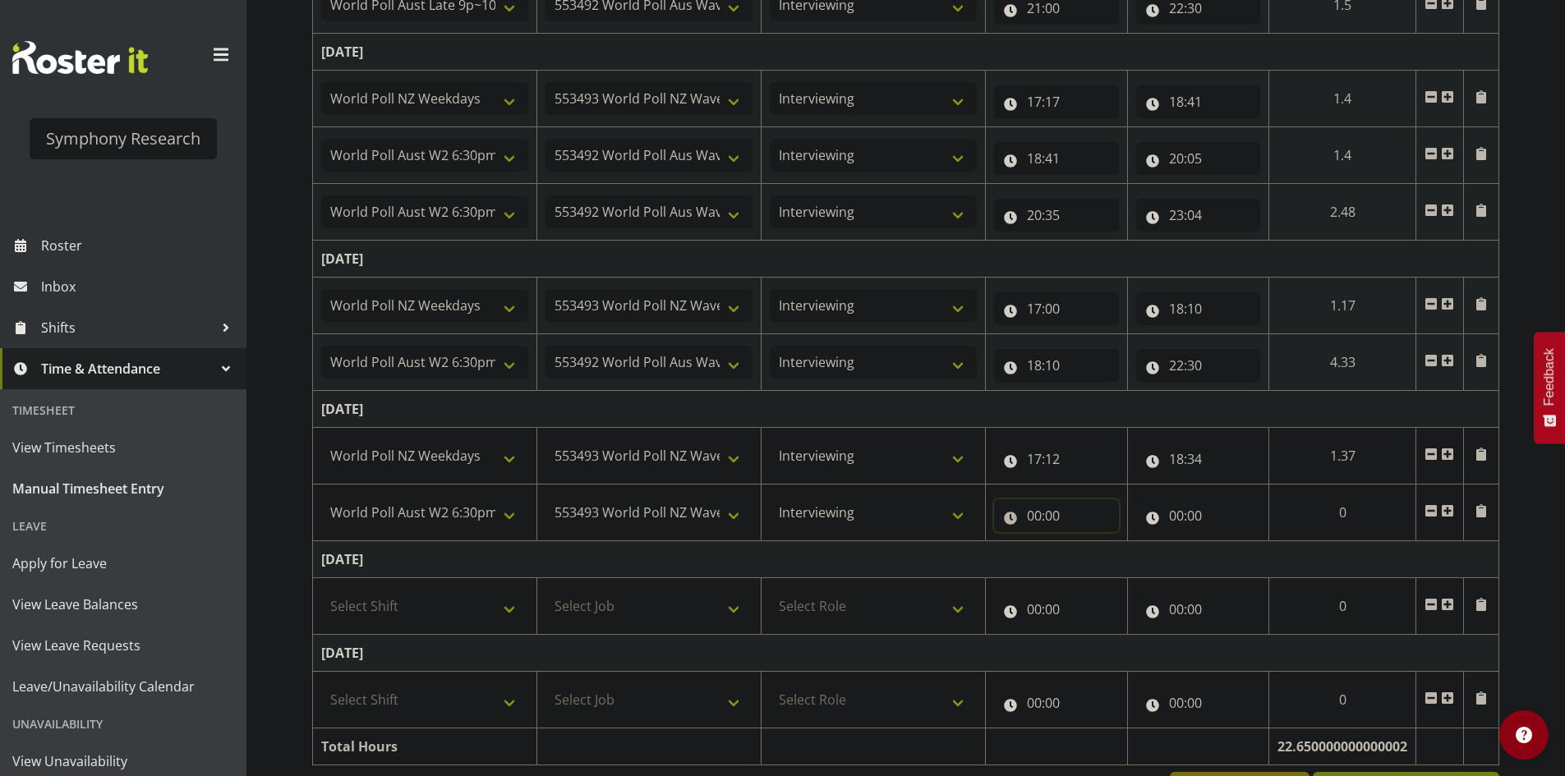
click at [1037, 520] on input "00:00" at bounding box center [1056, 515] width 125 height 33
click at [1097, 565] on select "00 01 02 03 04 05 06 07 08 09 10 11 12 13 14 15 16 17 18 19 20 21 22 23" at bounding box center [1105, 558] width 37 height 33
select select "18"
click at [1087, 542] on select "00 01 02 03 04 05 06 07 08 09 10 11 12 13 14 15 16 17 18 19 20 21 22 23" at bounding box center [1105, 558] width 37 height 33
type input "18:00"
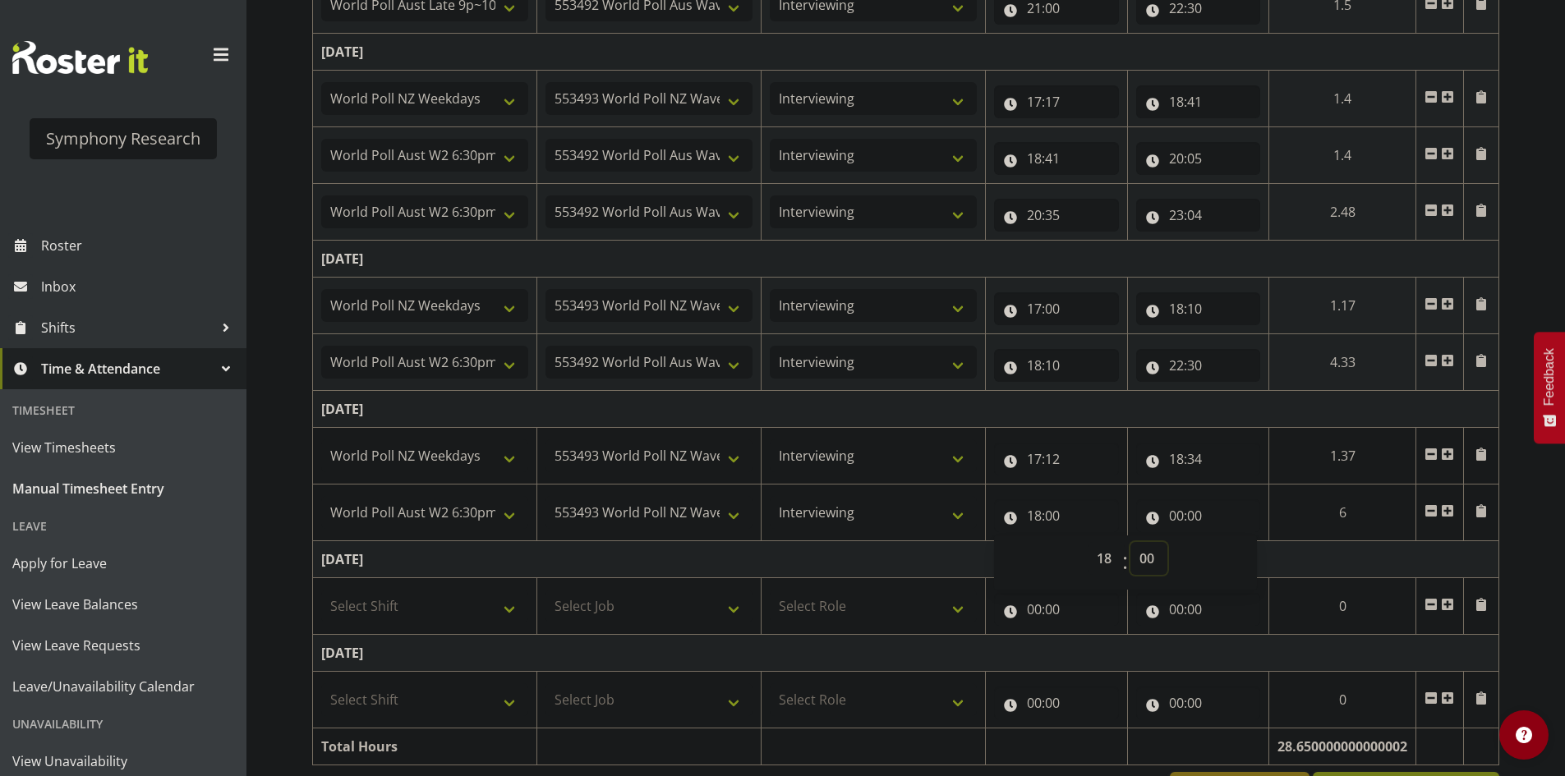
click at [1135, 550] on select "00 01 02 03 04 05 06 07 08 09 10 11 12 13 14 15 16 17 18 19 20 21 22 23 24 25 2…" at bounding box center [1148, 558] width 37 height 33
select select "34"
click at [1130, 542] on select "00 01 02 03 04 05 06 07 08 09 10 11 12 13 14 15 16 17 18 19 20 21 22 23 24 25 2…" at bounding box center [1148, 558] width 37 height 33
type input "18:34"
click at [1188, 501] on input "00:00" at bounding box center [1198, 515] width 125 height 33
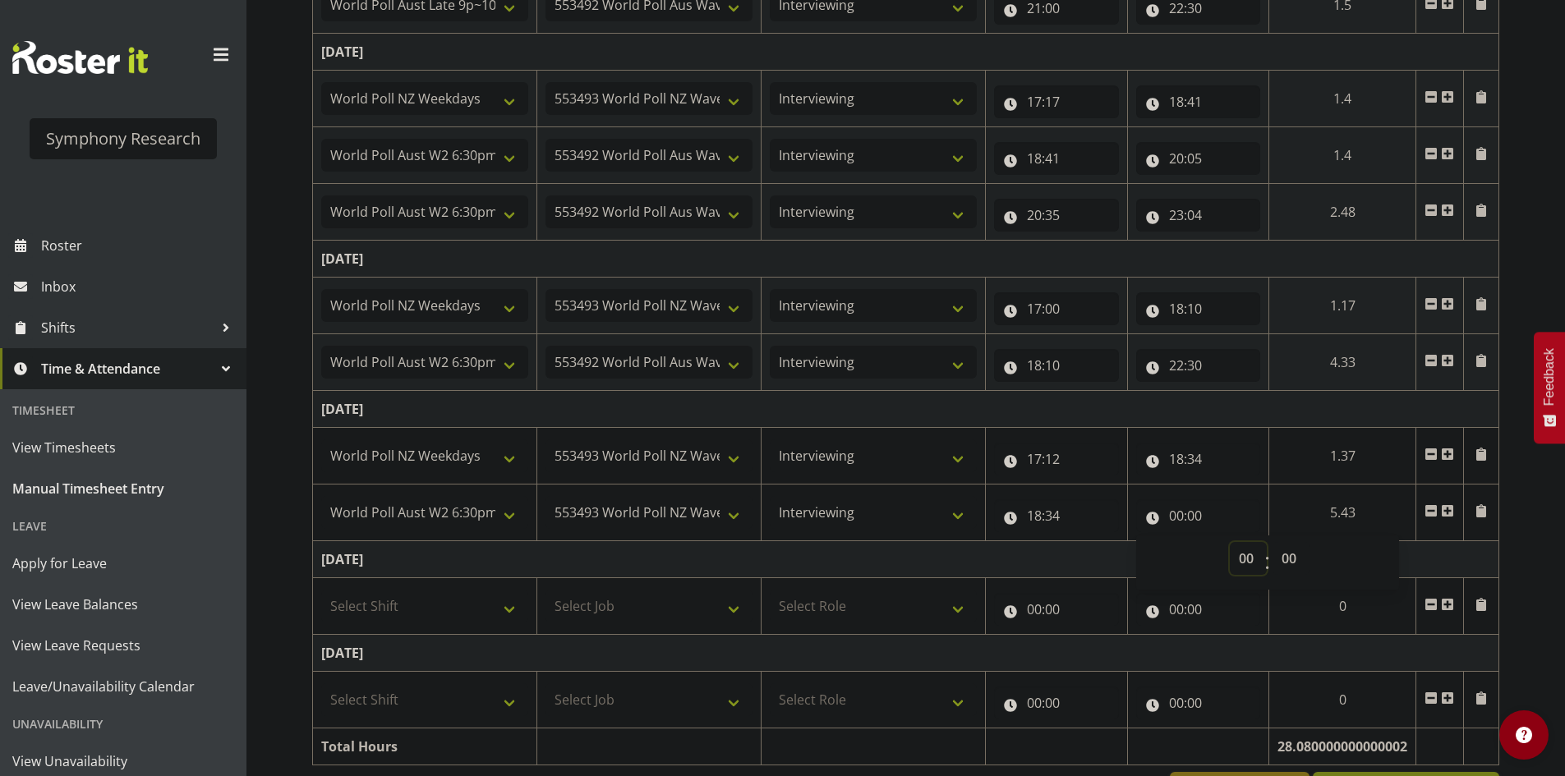
click at [1231, 550] on select "00 01 02 03 04 05 06 07 08 09 10 11 12 13 14 15 16 17 18 19 20 21 22 23" at bounding box center [1248, 558] width 37 height 33
select select "18"
click at [1267, 542] on select "00 01 02 03 04 05 06 07 08 09 10 11 12 13 14 15 16 17 18 19 20 21 22 23" at bounding box center [1248, 558] width 37 height 33
type input "18:00"
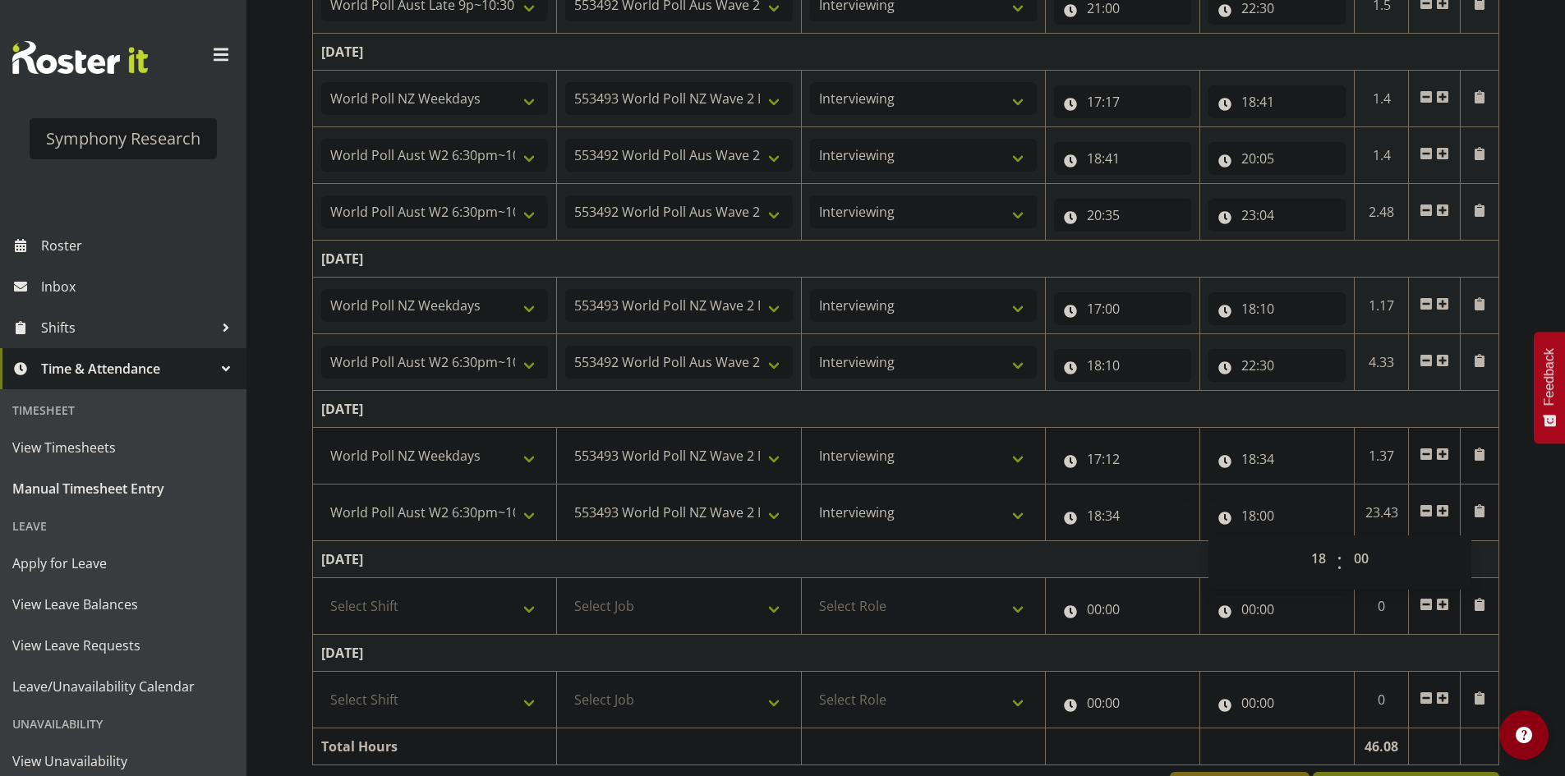
drag, startPoint x: 1400, startPoint y: 555, endPoint x: 1379, endPoint y: 555, distance: 21.4
click at [1386, 555] on div "00 01 02 03 04 05 06 07 08 09 10 11 12 13 14 15 16 17 18 19 20 21 22 23 : 00 01…" at bounding box center [1339, 562] width 263 height 41
click at [1367, 559] on select "00 01 02 03 04 05 06 07 08 09 10 11 12 13 14 15 16 17 18 19 20 21 22 23 24 25 2…" at bounding box center [1363, 558] width 37 height 33
select select "58"
click at [1345, 542] on select "00 01 02 03 04 05 06 07 08 09 10 11 12 13 14 15 16 17 18 19 20 21 22 23 24 25 2…" at bounding box center [1363, 558] width 37 height 33
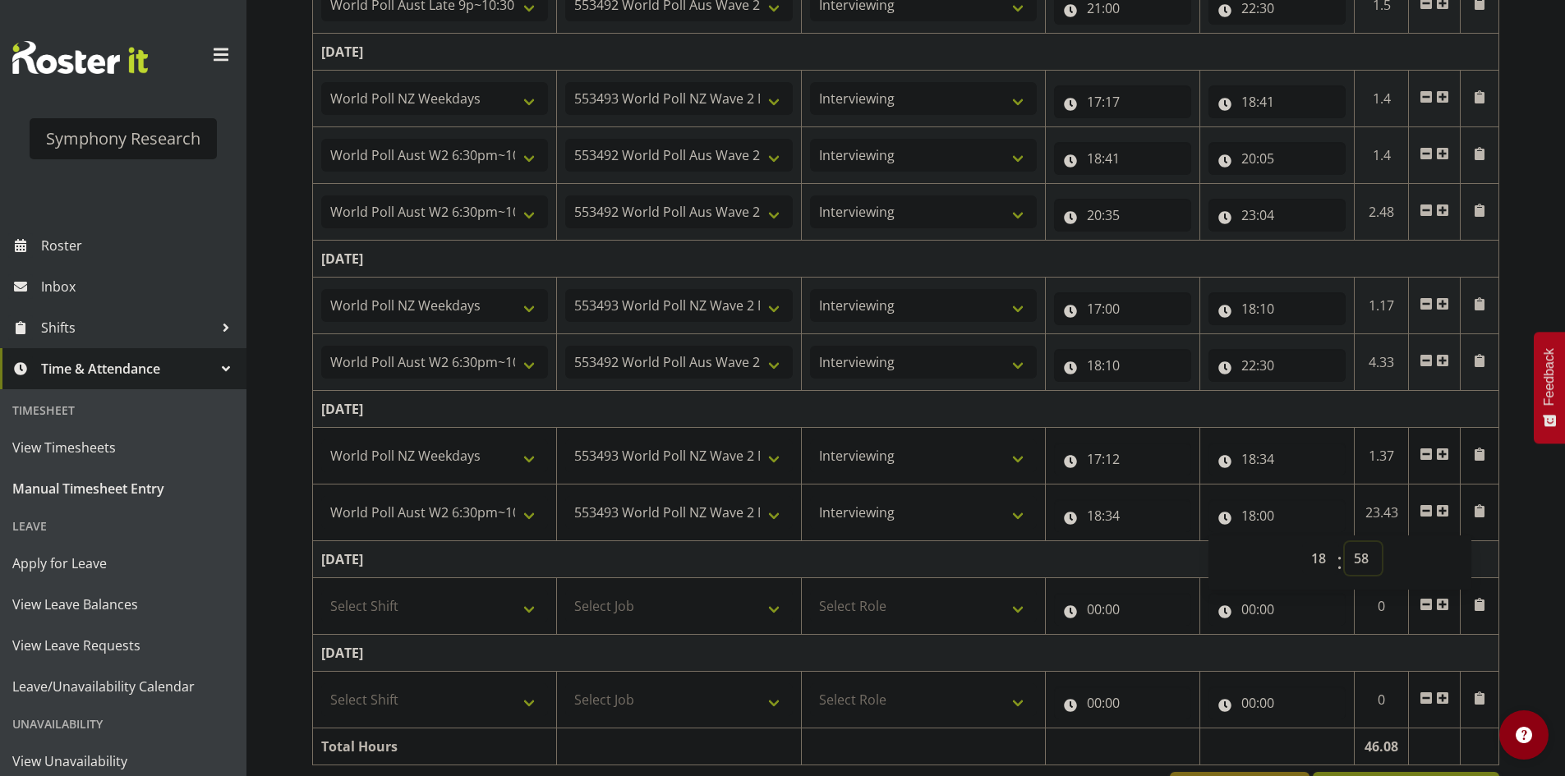
type input "18:58"
drag, startPoint x: 1322, startPoint y: 402, endPoint x: 1359, endPoint y: 464, distance: 73.0
click at [1325, 402] on td "[DATE]" at bounding box center [906, 409] width 1186 height 37
click at [1441, 513] on span at bounding box center [1442, 510] width 13 height 13
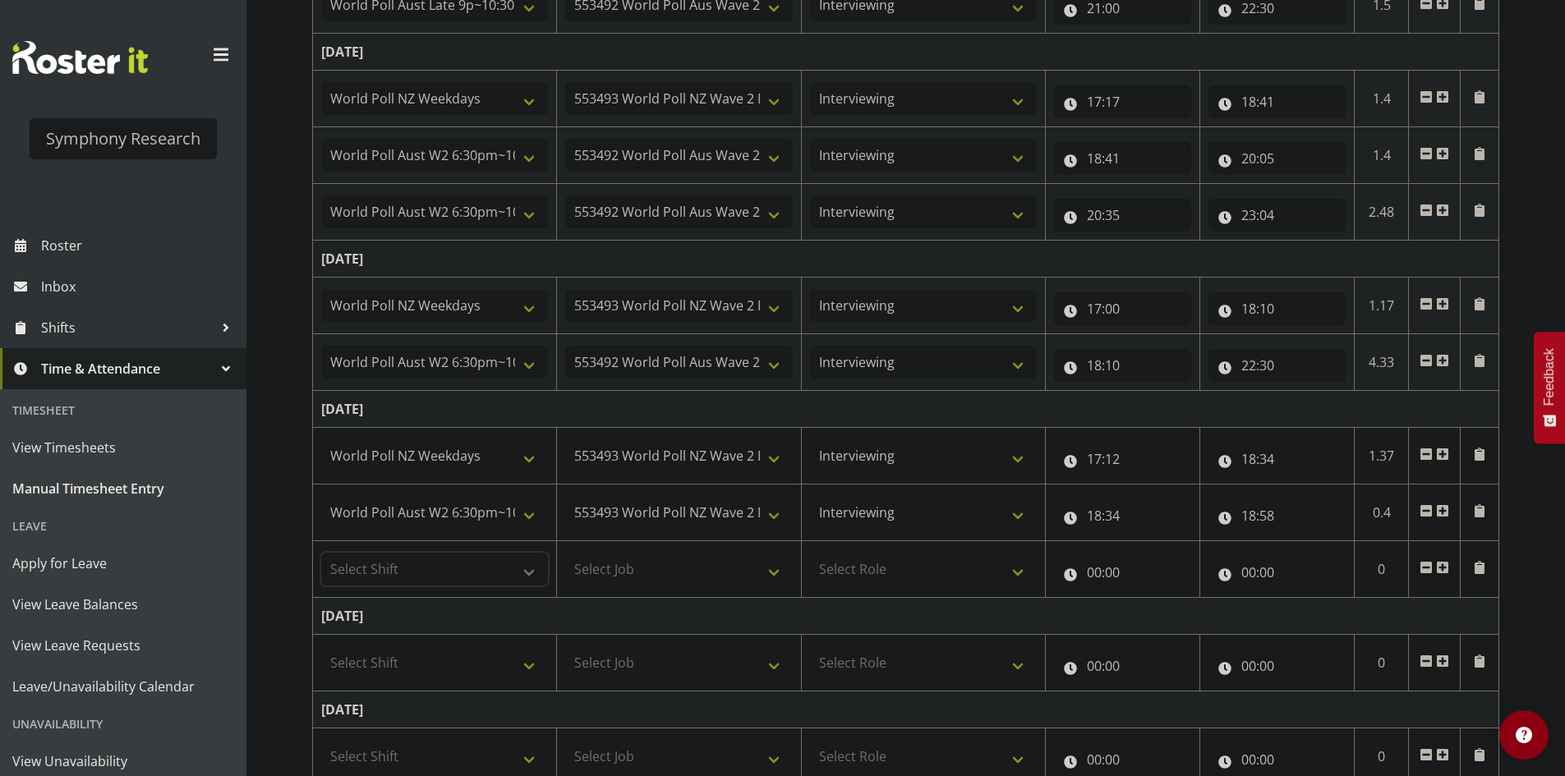
click at [509, 568] on select "Select Shift !!Weekend Residential (Roster IT Shift Label) *Business 9/10am ~ 4…" at bounding box center [434, 569] width 227 height 33
select select "56692"
click at [321, 553] on select "Select Shift !!Weekend Residential (Roster IT Shift Label) *Business 9/10am ~ 4…" at bounding box center [434, 569] width 227 height 33
click at [655, 568] on select "Select Job 550060 IF Admin 553492 World Poll Aus Wave 2 Main 2025 553493 World …" at bounding box center [678, 569] width 227 height 33
select select "10499"
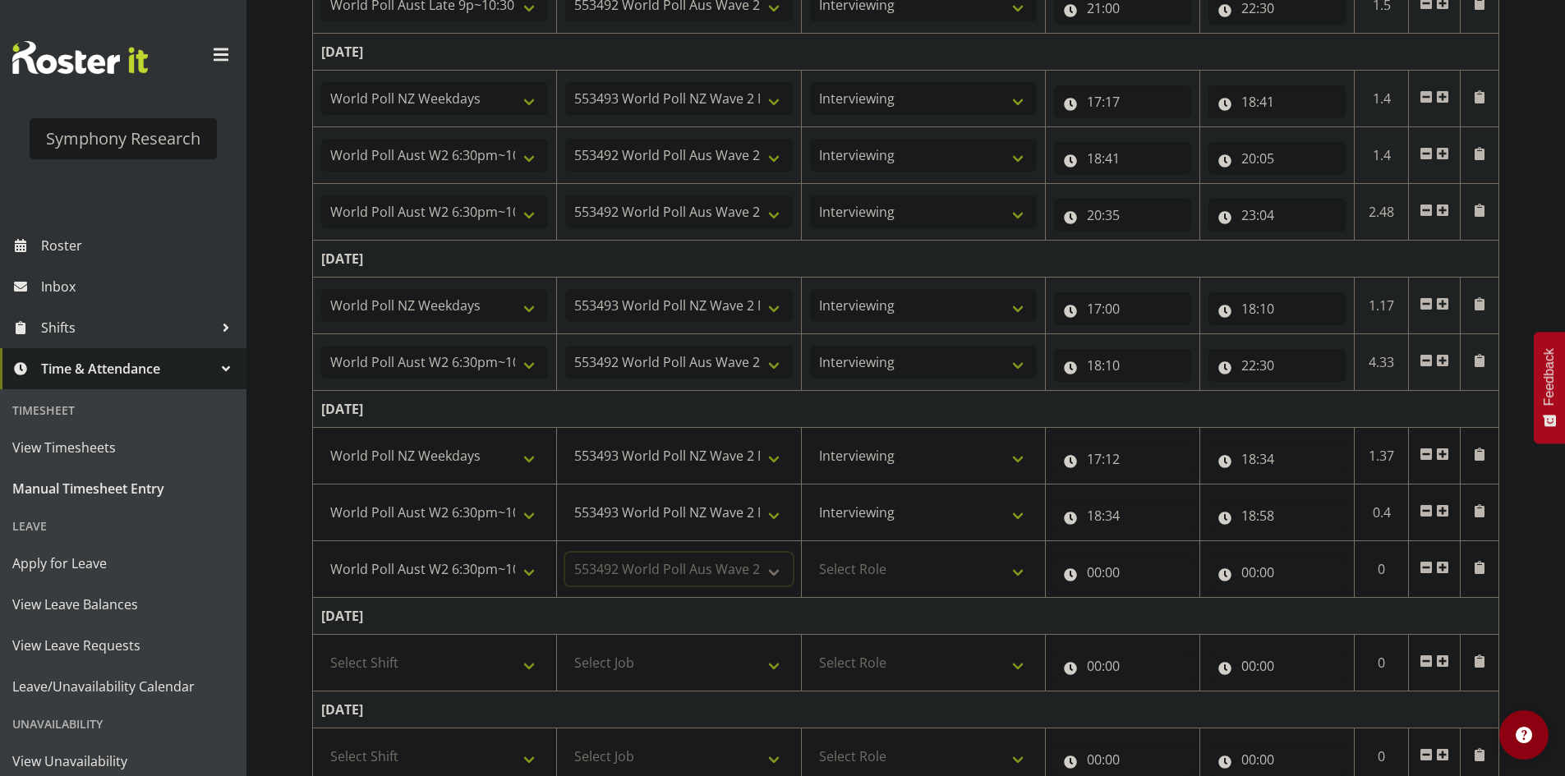
click at [565, 553] on select "Select Job 550060 IF Admin 553492 World Poll Aus Wave 2 Main 2025 553493 World …" at bounding box center [678, 569] width 227 height 33
click at [712, 526] on select "550060 IF Admin 553492 World Poll Aus Wave 2 Main 2025 553493 World Poll NZ Wav…" at bounding box center [678, 512] width 227 height 33
select select "10499"
click at [565, 496] on select "550060 IF Admin 553492 World Poll Aus Wave 2 Main 2025 553493 World Poll NZ Wav…" at bounding box center [678, 512] width 227 height 33
click at [867, 572] on select "Select Role Briefing Interviewing" at bounding box center [923, 569] width 227 height 33
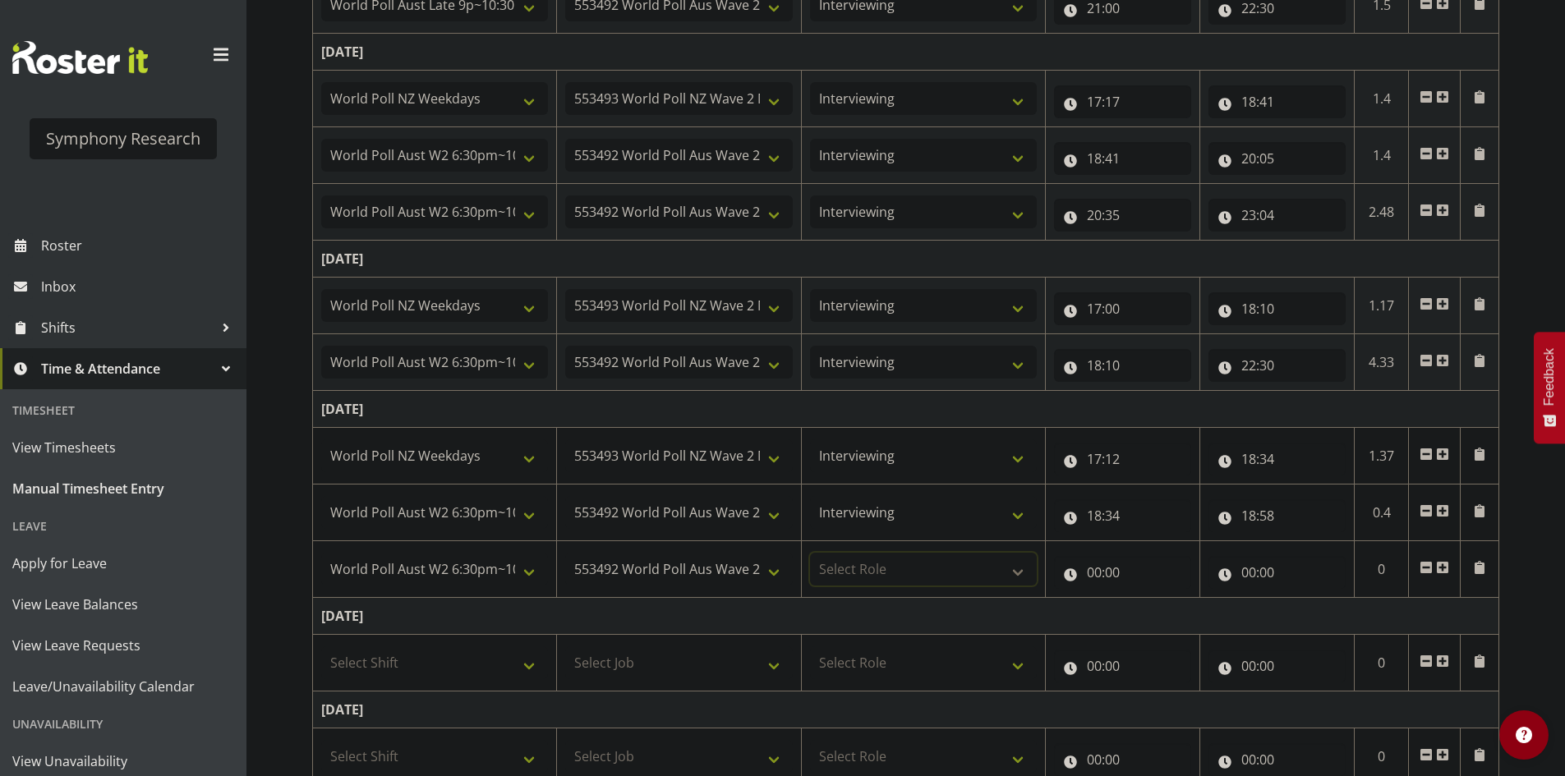
select select "47"
click at [810, 553] on select "Select Role Briefing Interviewing" at bounding box center [923, 569] width 227 height 33
click at [1132, 581] on input "00:00" at bounding box center [1122, 572] width 137 height 33
click at [1172, 609] on select "00 01 02 03 04 05 06 07 08 09 10 11 12 13 14 15 16 17 18 19 20 21 22 23" at bounding box center [1165, 615] width 37 height 33
select select "19"
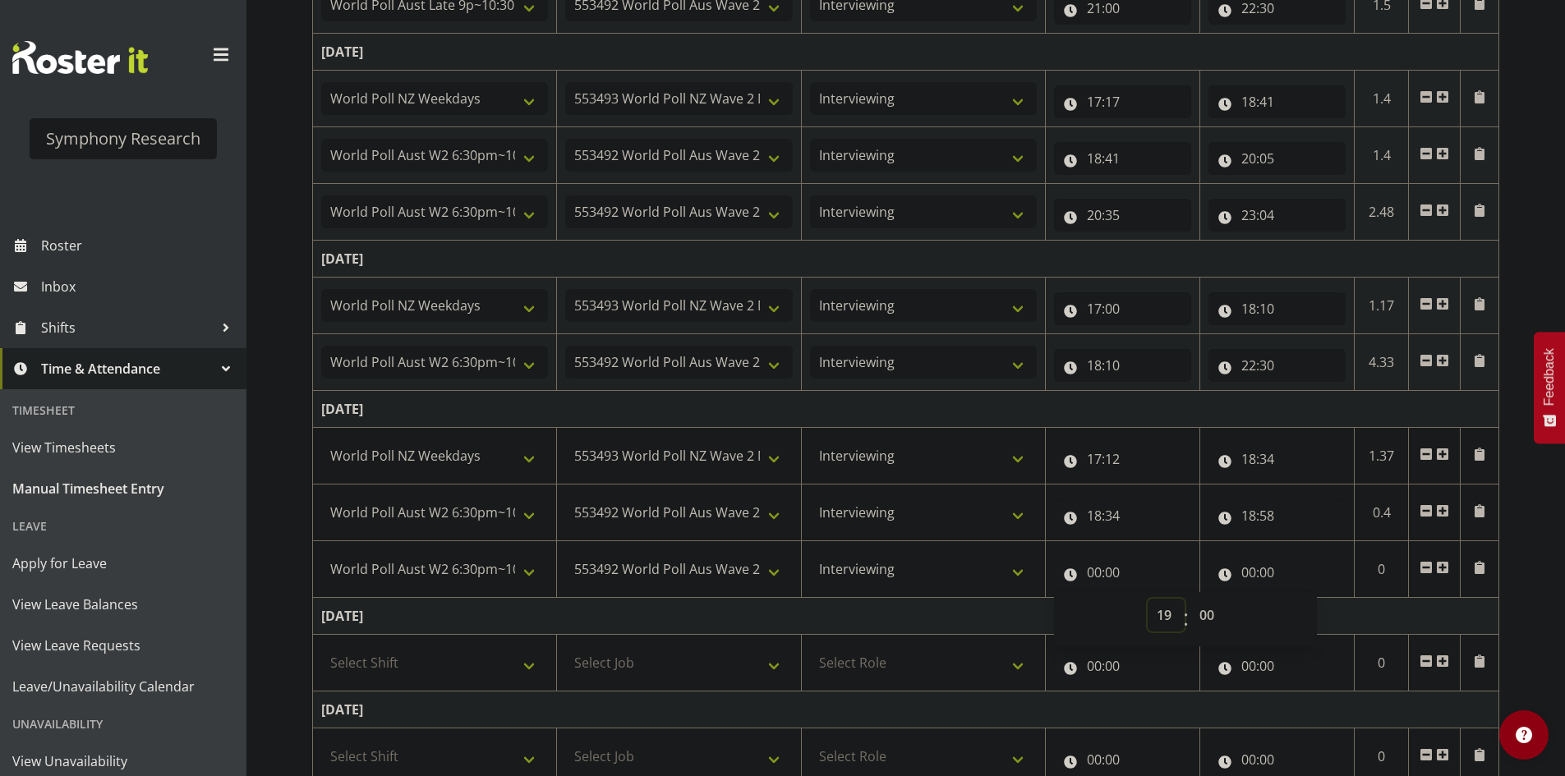
click at [1147, 599] on select "00 01 02 03 04 05 06 07 08 09 10 11 12 13 14 15 16 17 18 19 20 21 22 23" at bounding box center [1165, 615] width 37 height 33
type input "19:00"
click at [1206, 612] on select "00 01 02 03 04 05 06 07 08 09 10 11 12 13 14 15 16 17 18 19 20 21 22 23 24 25 2…" at bounding box center [1208, 615] width 37 height 33
select select "28"
click at [1190, 599] on select "00 01 02 03 04 05 06 07 08 09 10 11 12 13 14 15 16 17 18 19 20 21 22 23 24 25 2…" at bounding box center [1208, 615] width 37 height 33
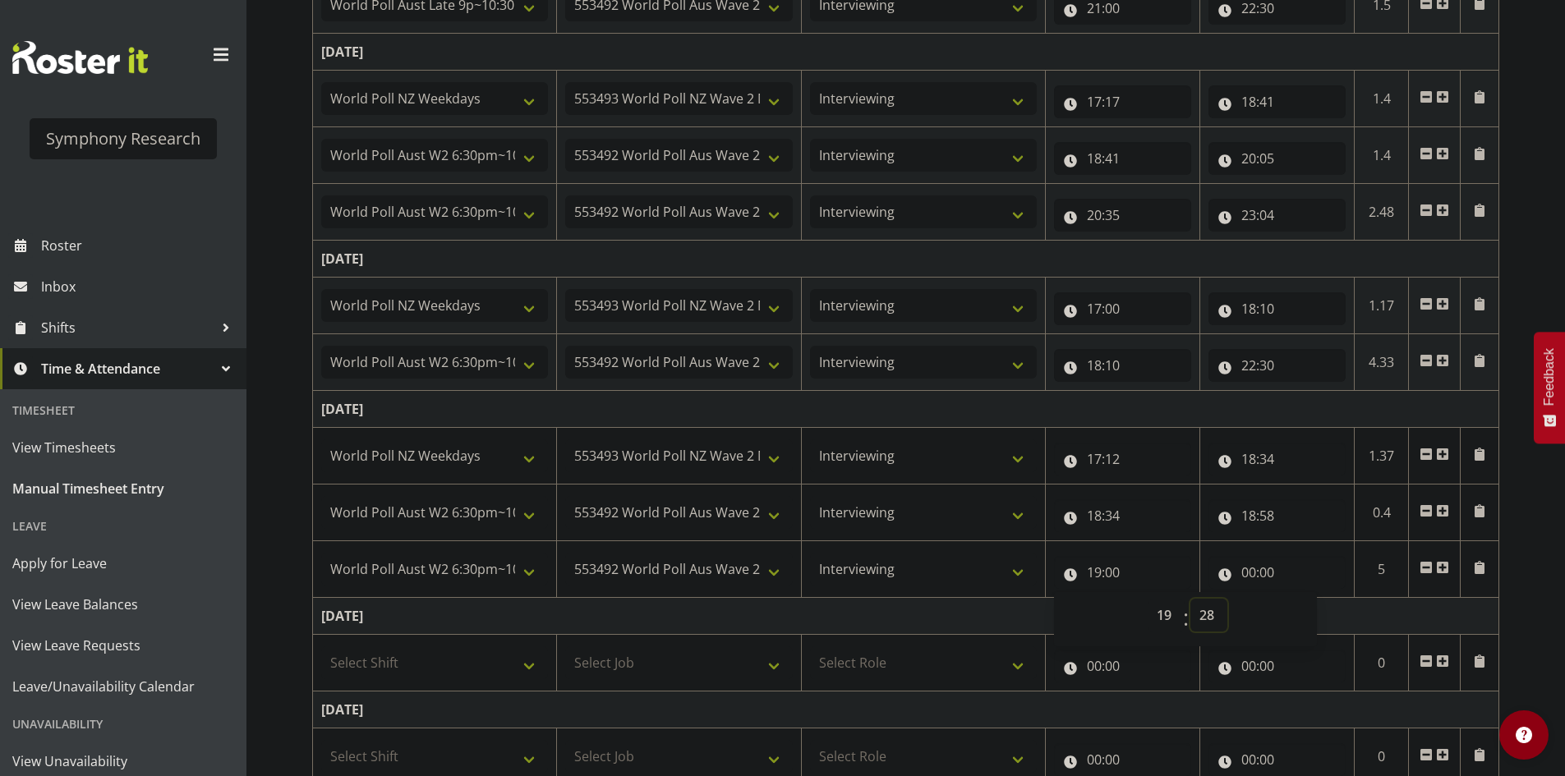
type input "19:28"
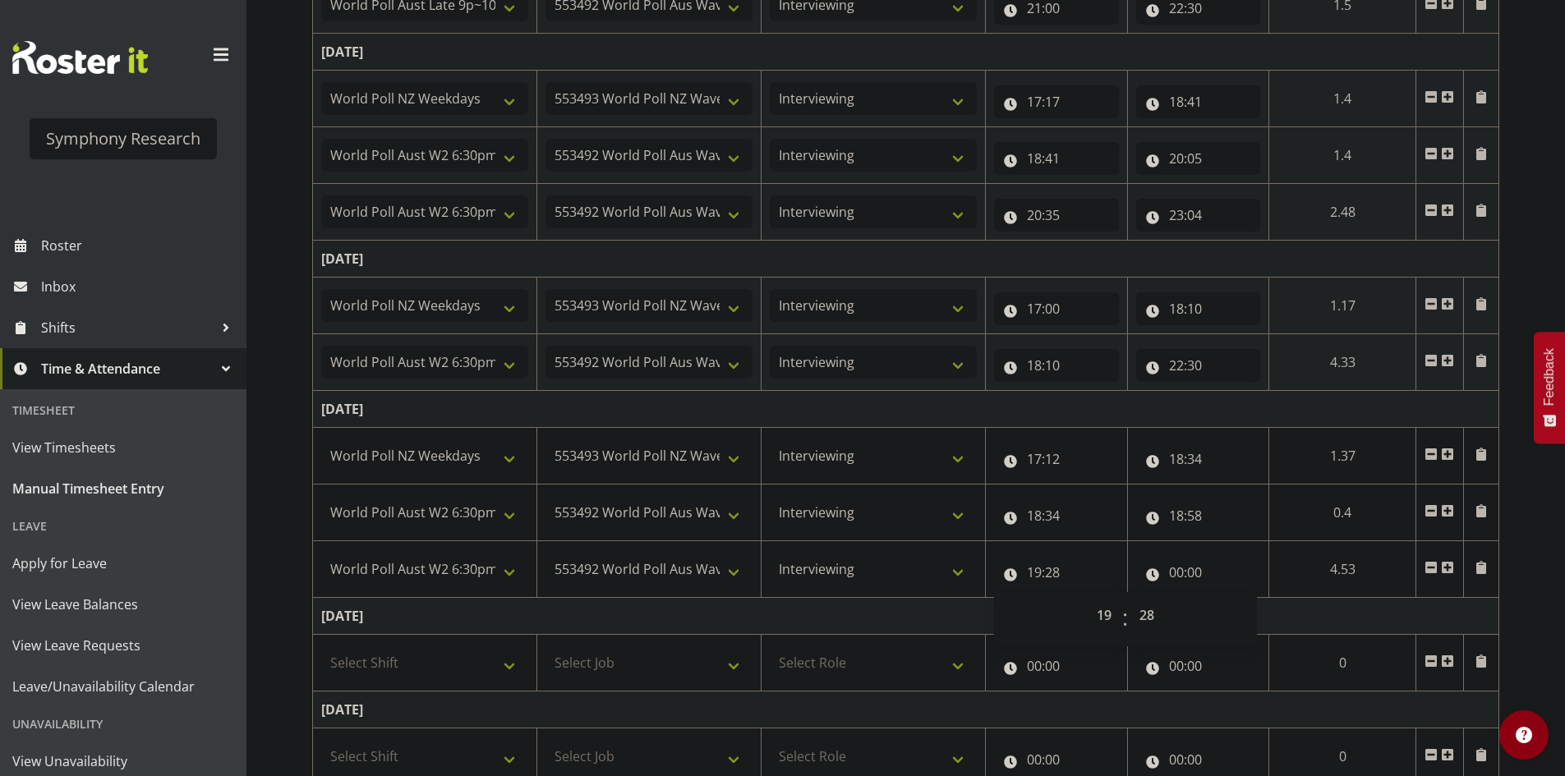
click at [1184, 402] on td "[DATE]" at bounding box center [906, 409] width 1186 height 37
click at [1179, 572] on input "00:00" at bounding box center [1198, 572] width 125 height 33
click at [1243, 625] on select "00 01 02 03 04 05 06 07 08 09 10 11 12 13 14 15 16 17 18 19 20 21 22 23" at bounding box center [1248, 615] width 37 height 33
select select "22"
click at [1230, 599] on select "00 01 02 03 04 05 06 07 08 09 10 11 12 13 14 15 16 17 18 19 20 21 22 23" at bounding box center [1248, 615] width 37 height 33
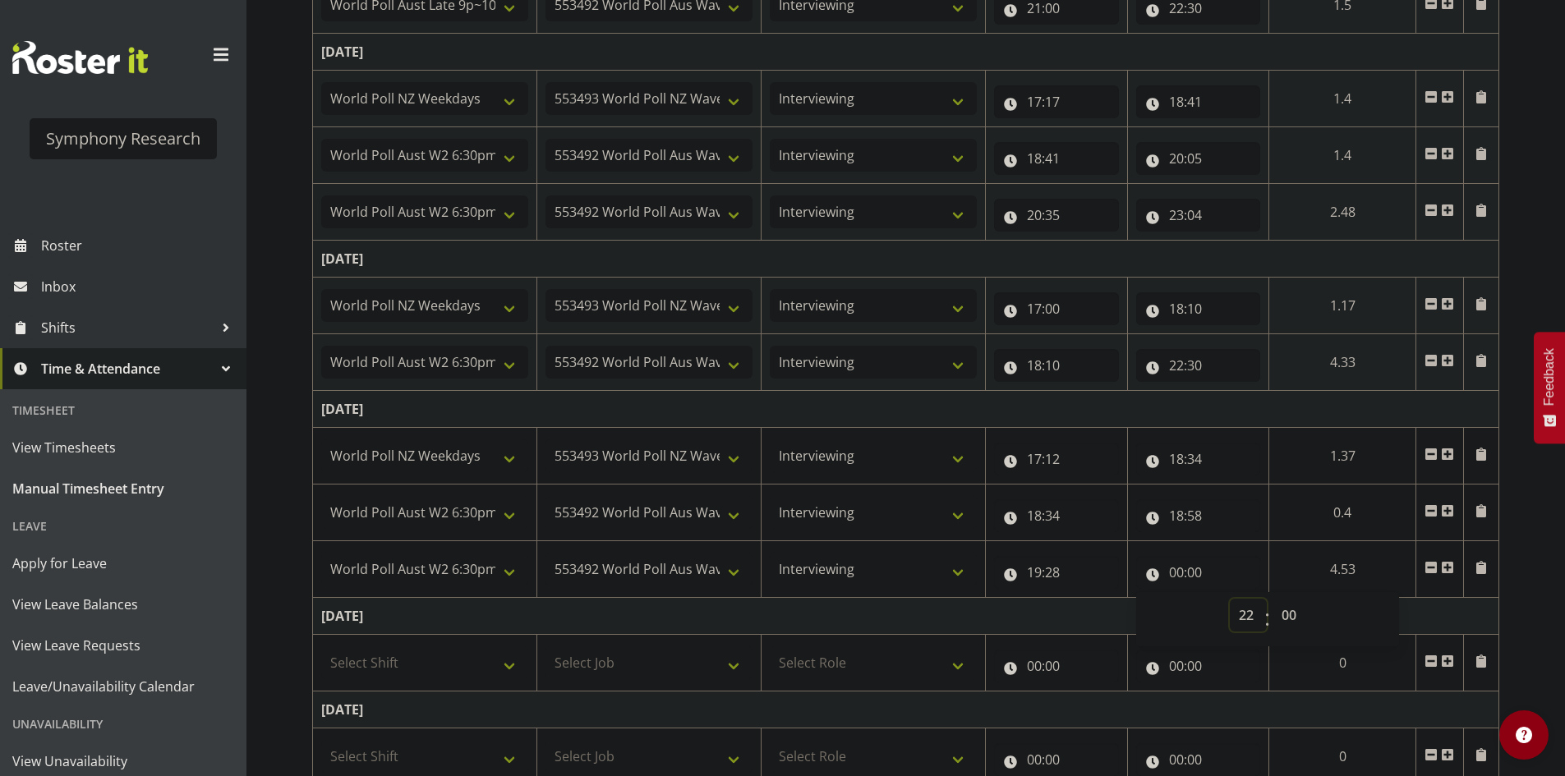
type input "22:00"
click at [1290, 619] on select "00 01 02 03 04 05 06 07 08 09 10 11 12 13 14 15 16 17 18 19 20 21 22 23 24 25 2…" at bounding box center [1290, 615] width 37 height 33
select select "30"
click at [1272, 599] on select "00 01 02 03 04 05 06 07 08 09 10 11 12 13 14 15 16 17 18 19 20 21 22 23 24 25 2…" at bounding box center [1290, 615] width 37 height 33
type input "22:30"
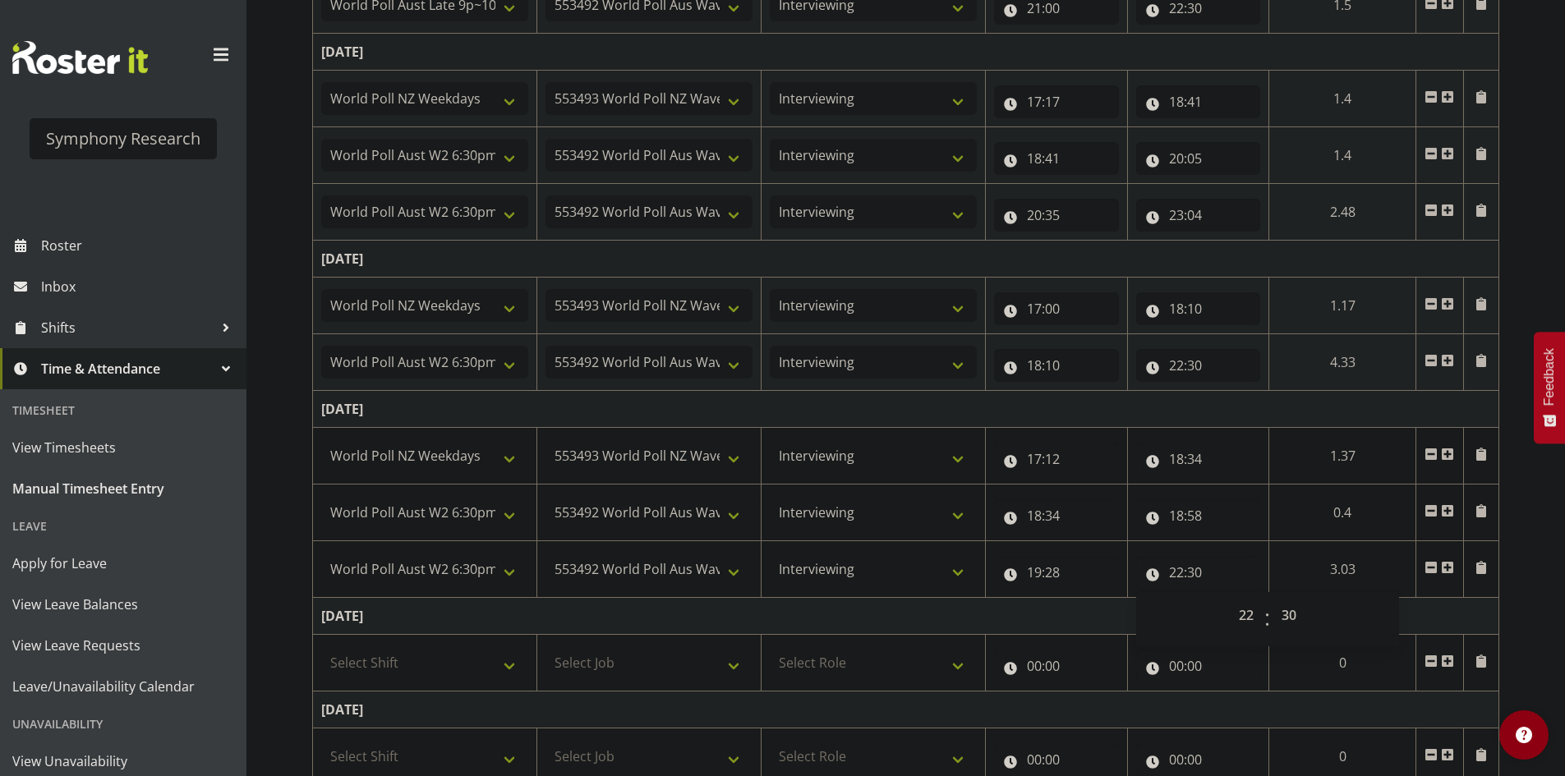
drag, startPoint x: 1358, startPoint y: 409, endPoint x: 1360, endPoint y: 425, distance: 15.8
click at [1359, 411] on td "[DATE]" at bounding box center [906, 409] width 1186 height 37
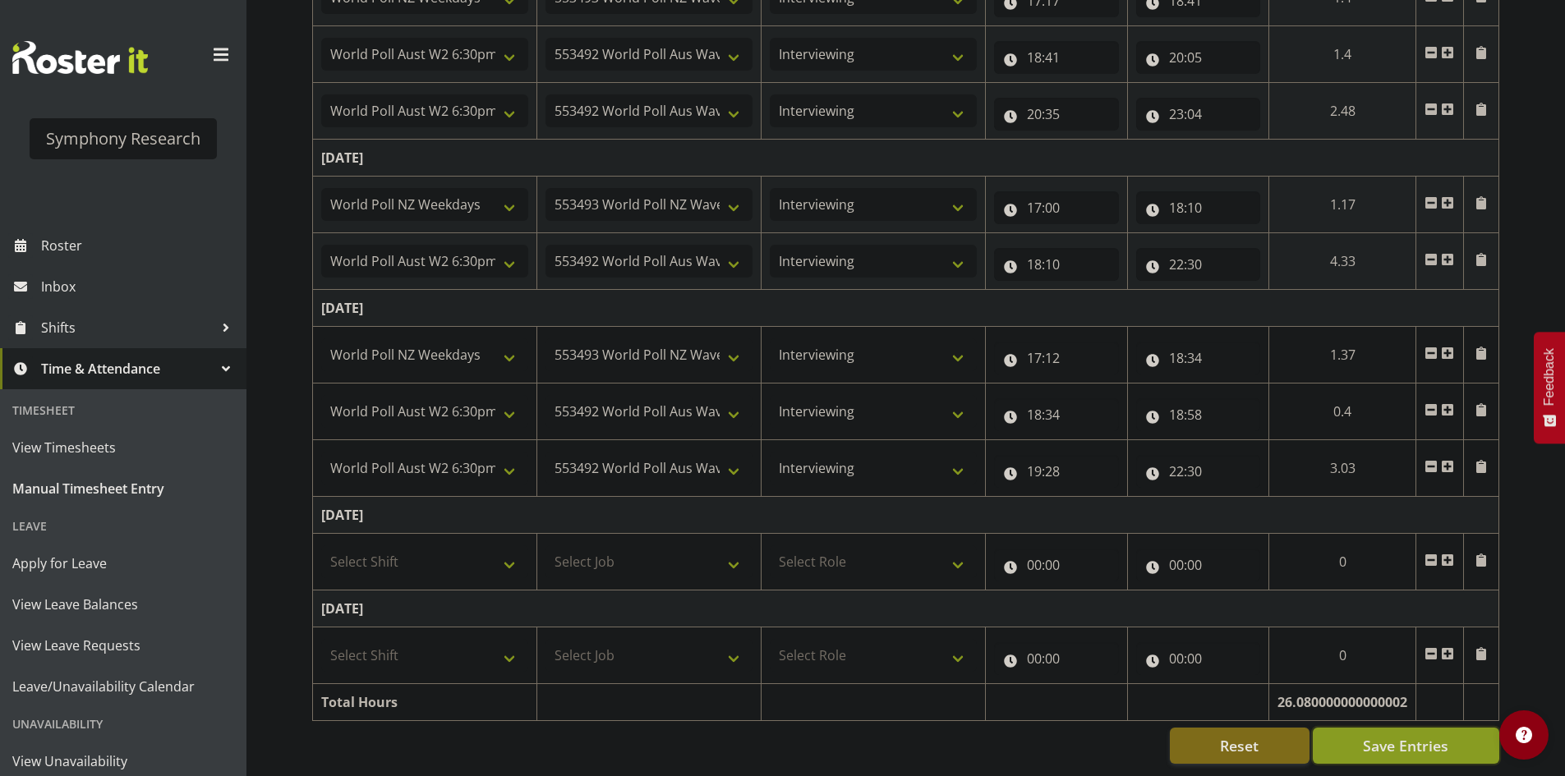
click at [1423, 735] on span "Save Entries" at bounding box center [1405, 745] width 85 height 21
click at [1422, 735] on span "Save Entries" at bounding box center [1405, 745] width 85 height 21
